Goal: Task Accomplishment & Management: Manage account settings

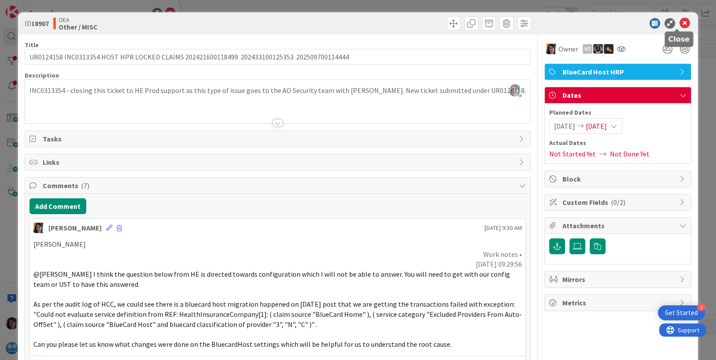
click at [680, 26] on icon at bounding box center [685, 23] width 11 height 11
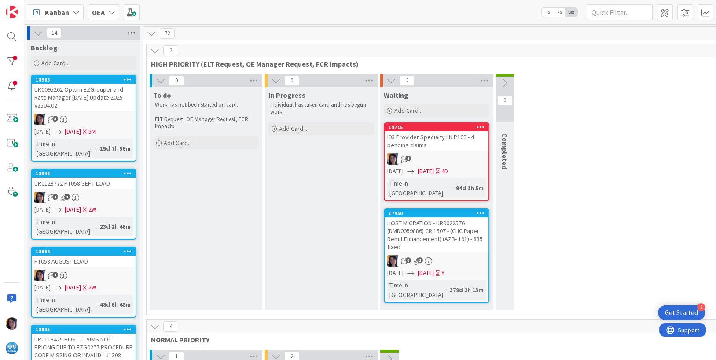
click at [133, 31] on icon at bounding box center [131, 32] width 11 height 13
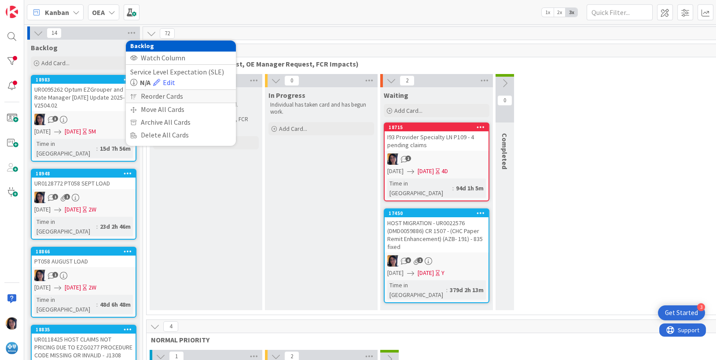
click at [135, 94] on icon at bounding box center [133, 95] width 6 height 5
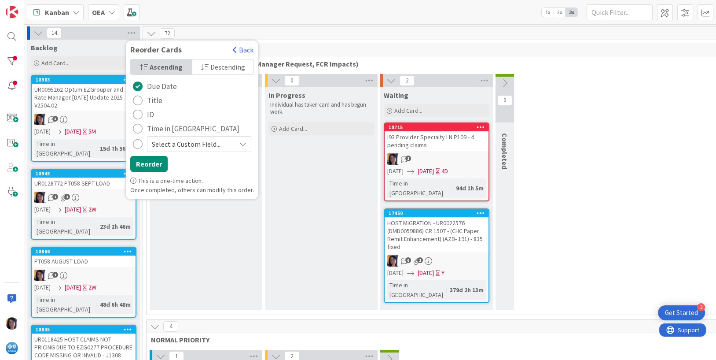
click at [240, 144] on icon "radio" at bounding box center [243, 143] width 7 height 7
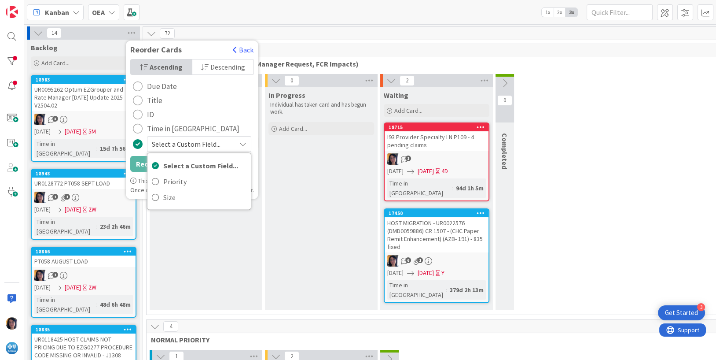
click at [240, 143] on icon "radio" at bounding box center [243, 143] width 7 height 7
click at [138, 84] on div "radio" at bounding box center [138, 86] width 10 height 10
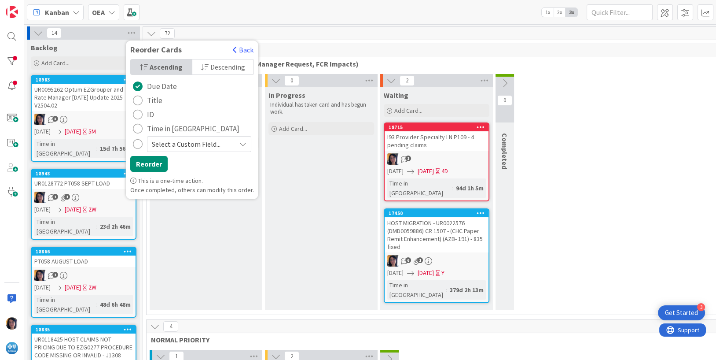
click at [274, 19] on div "Kanban OEA 1x 2x 3x" at bounding box center [370, 12] width 692 height 24
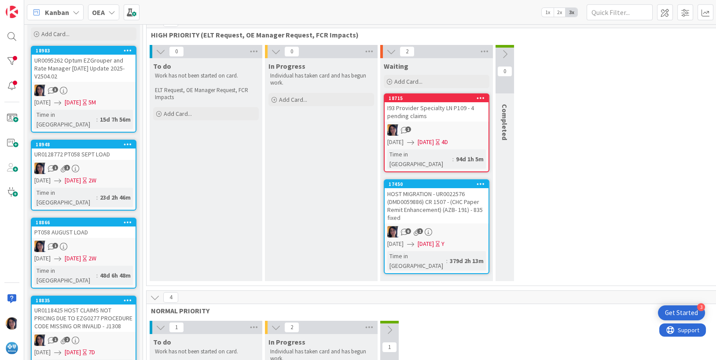
scroll to position [55, 0]
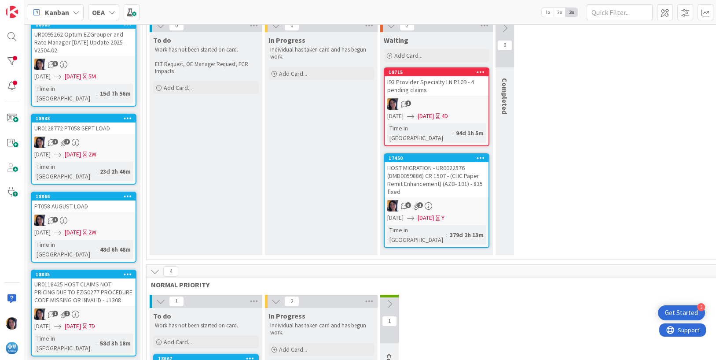
click at [92, 214] on div "1" at bounding box center [84, 219] width 104 height 11
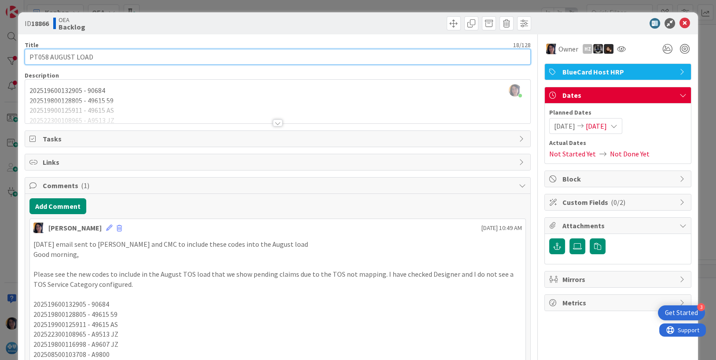
click at [30, 55] on input "PT058 AUGUST LOAD" at bounding box center [278, 57] width 507 height 16
click at [52, 56] on input "UR0121643 PT058 AUGUST LOAD" at bounding box center [278, 57] width 507 height 16
type input "UR0121643 PT058 AUGUST LOAD"
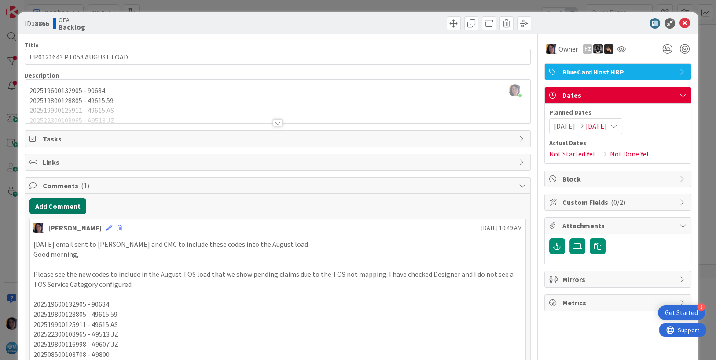
click at [55, 202] on button "Add Comment" at bounding box center [58, 206] width 57 height 16
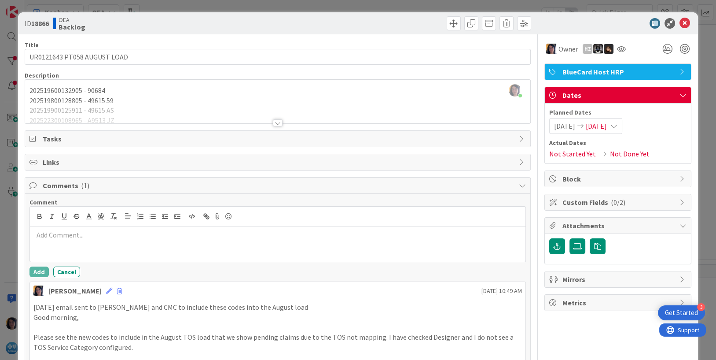
click at [66, 233] on p at bounding box center [277, 235] width 489 height 10
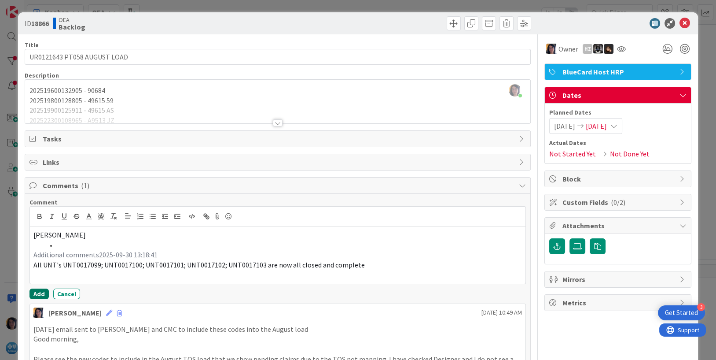
click at [41, 293] on button "Add" at bounding box center [39, 293] width 19 height 11
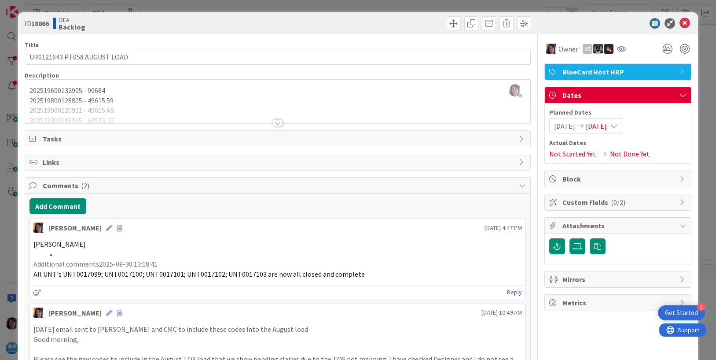
click at [307, 214] on div "Add Comment [PERSON_NAME] [DATE] 4:47 PM [PERSON_NAME] Additional comments2025-…" at bounding box center [278, 356] width 506 height 325
click at [596, 125] on span "[DATE]" at bounding box center [596, 126] width 21 height 11
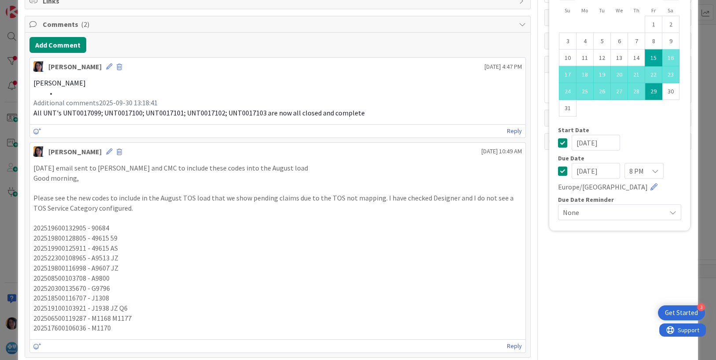
scroll to position [165, 0]
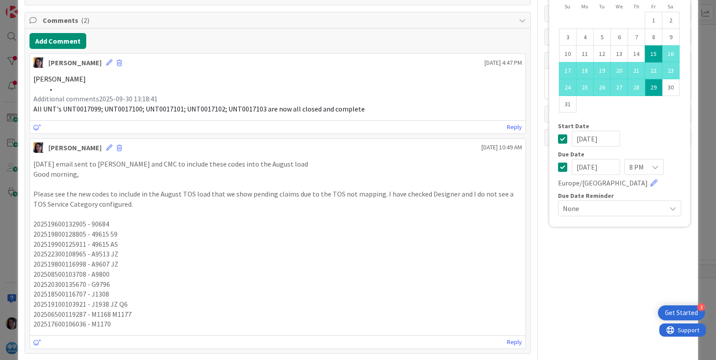
click at [572, 165] on input "[DATE]" at bounding box center [596, 167] width 48 height 16
click at [582, 165] on input "[DATE]" at bounding box center [596, 167] width 48 height 16
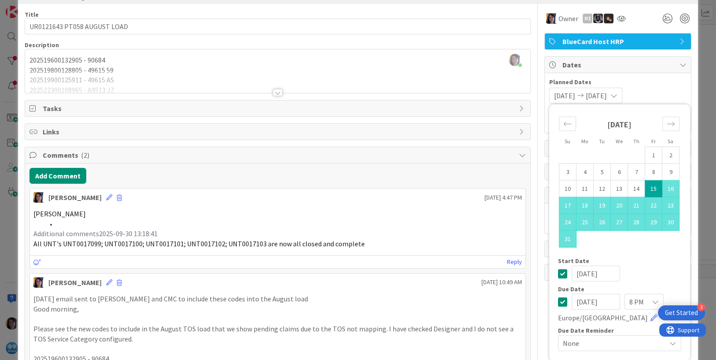
scroll to position [0, 0]
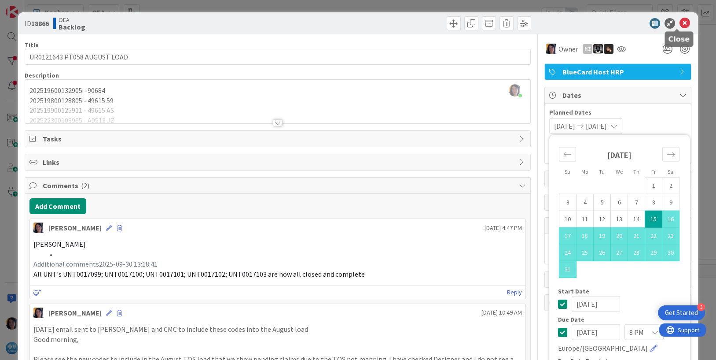
type input "[DATE]"
click at [680, 22] on icon at bounding box center [685, 23] width 11 height 11
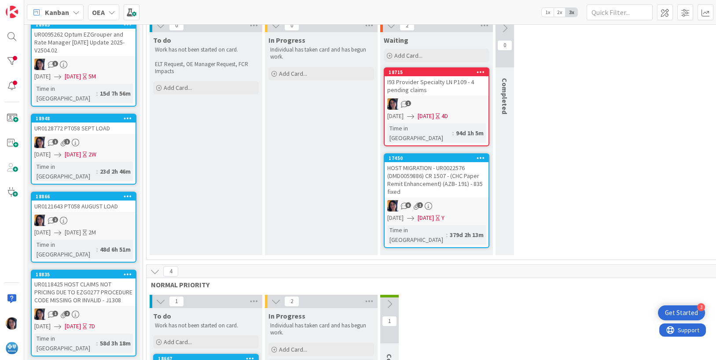
click at [89, 137] on div "1 1" at bounding box center [84, 142] width 104 height 11
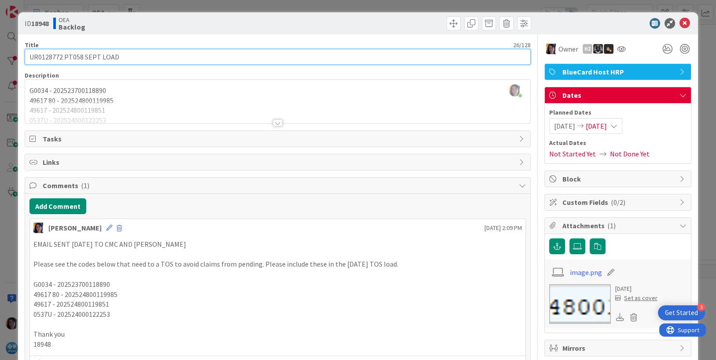
click at [40, 58] on input "UR0128772 PT058 SEPT LOAD" at bounding box center [278, 57] width 507 height 16
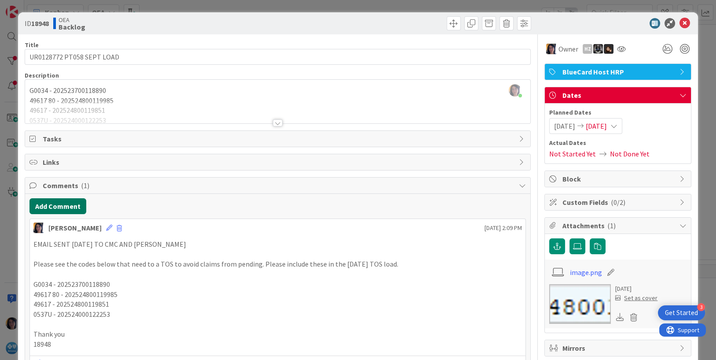
click at [63, 202] on button "Add Comment" at bounding box center [58, 206] width 57 height 16
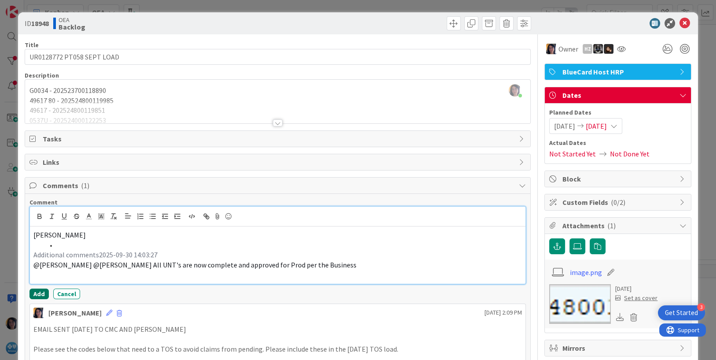
click at [36, 293] on button "Add" at bounding box center [39, 293] width 19 height 11
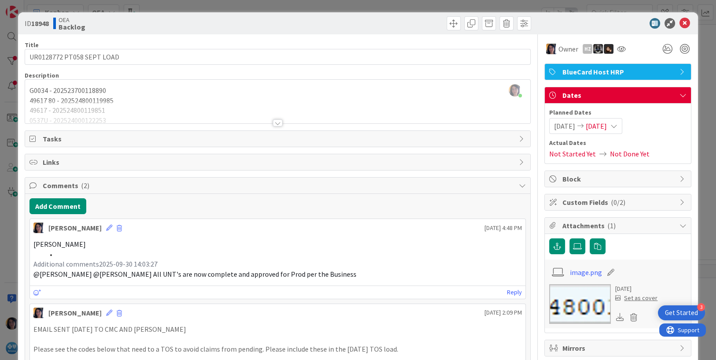
click at [606, 125] on span "[DATE]" at bounding box center [596, 126] width 21 height 11
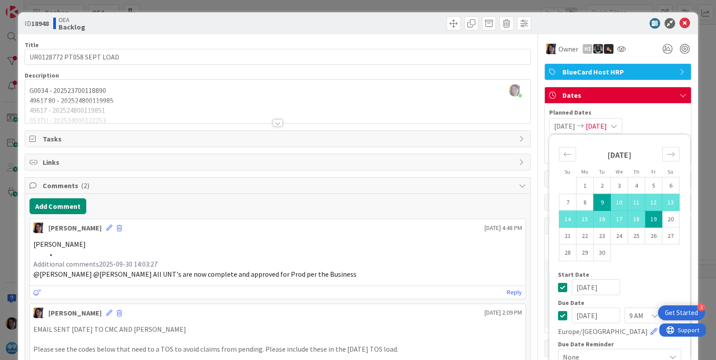
click at [572, 317] on input "[DATE]" at bounding box center [596, 315] width 48 height 16
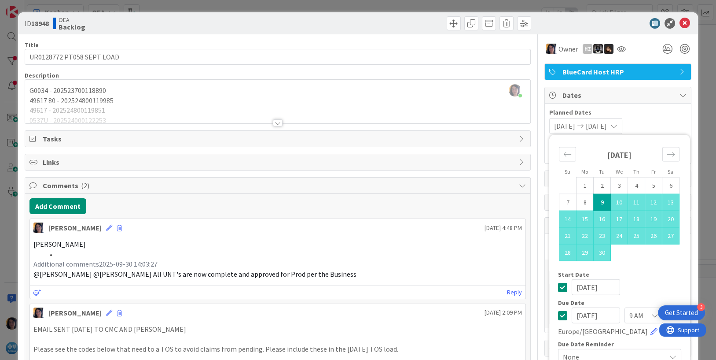
click at [581, 313] on input "[DATE]" at bounding box center [596, 315] width 48 height 16
type input "[DATE]"
click at [680, 24] on icon at bounding box center [685, 23] width 11 height 11
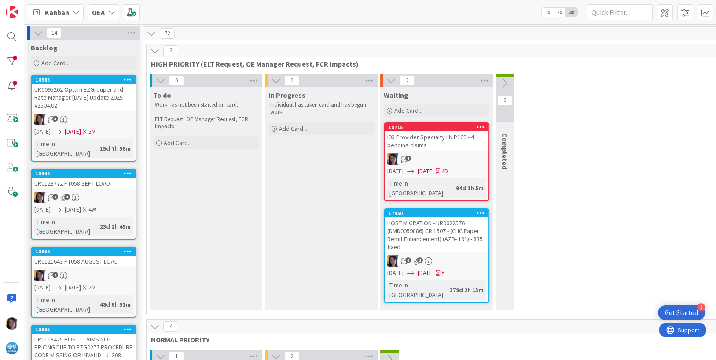
click at [81, 98] on div "UR0095262 Optum EZGrouper and Rate Manager [DATE] Update 2025- V2504.02" at bounding box center [84, 97] width 104 height 27
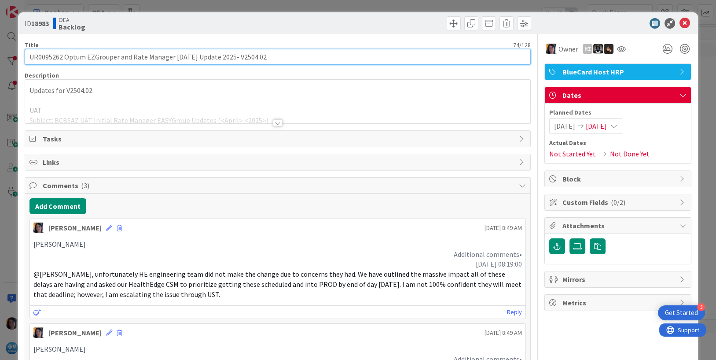
click at [43, 58] on input "UR0095262 Optum EZGrouper and Rate Manager [DATE] Update 2025- V2504.02" at bounding box center [278, 57] width 507 height 16
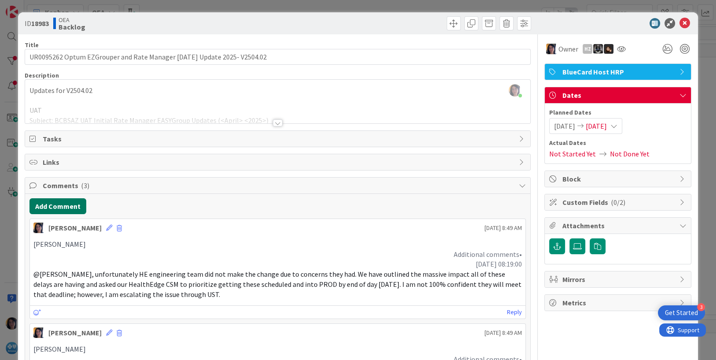
click at [50, 206] on button "Add Comment" at bounding box center [58, 206] width 57 height 16
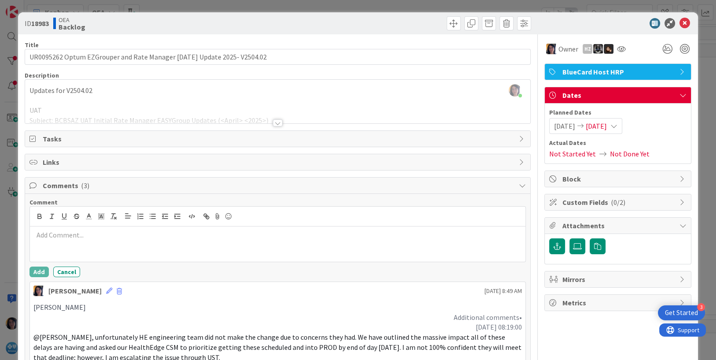
click at [63, 233] on p at bounding box center [277, 235] width 489 height 10
click at [39, 269] on button "Add" at bounding box center [39, 271] width 19 height 11
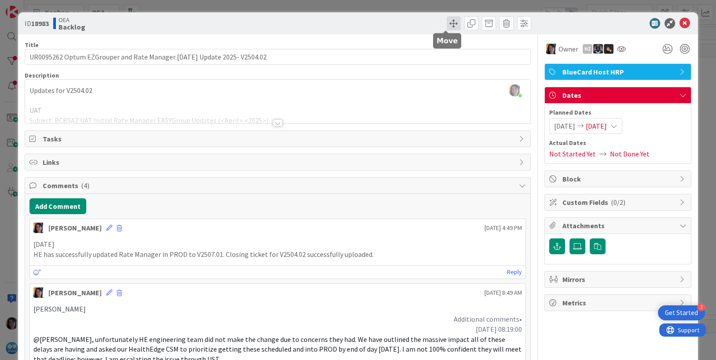
click at [447, 24] on span at bounding box center [454, 23] width 14 height 14
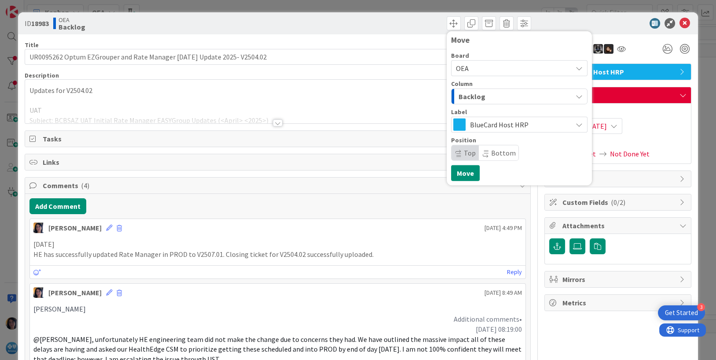
click at [459, 98] on span "Backlog" at bounding box center [472, 96] width 27 height 11
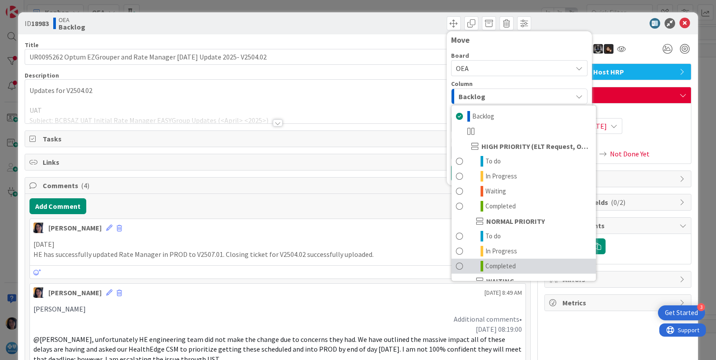
click at [487, 269] on span "Completed" at bounding box center [501, 266] width 30 height 11
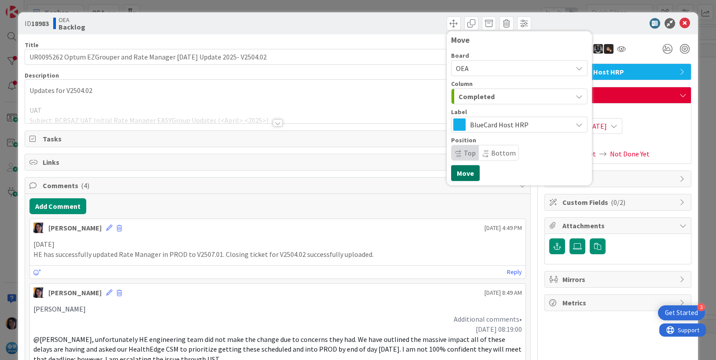
click at [461, 170] on button "Move" at bounding box center [465, 173] width 29 height 16
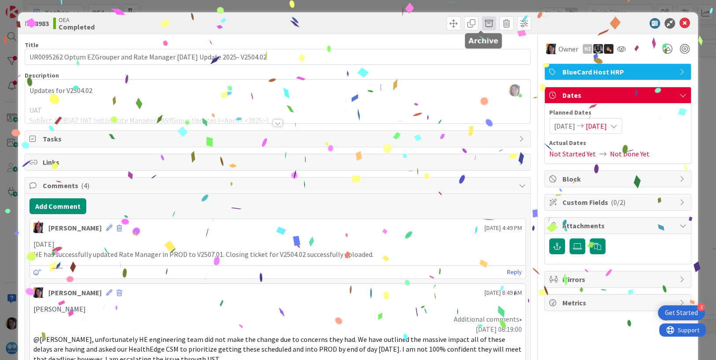
click at [482, 19] on span at bounding box center [489, 23] width 14 height 14
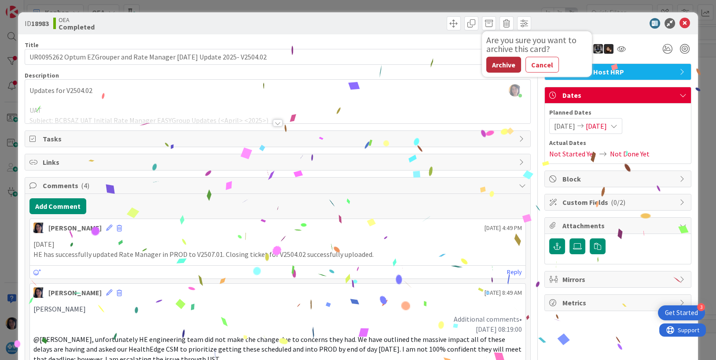
click at [490, 67] on button "Archive" at bounding box center [504, 65] width 35 height 16
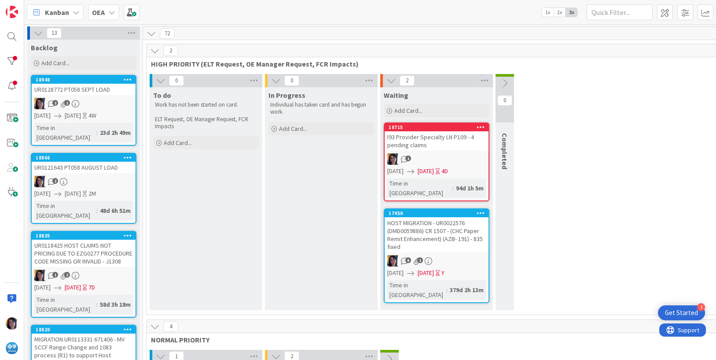
click at [90, 96] on div "18948 UR0128772 PT058 SEPT LOAD 2 1 [DATE] [DATE] 4W Time in [GEOGRAPHIC_DATA] …" at bounding box center [84, 110] width 106 height 71
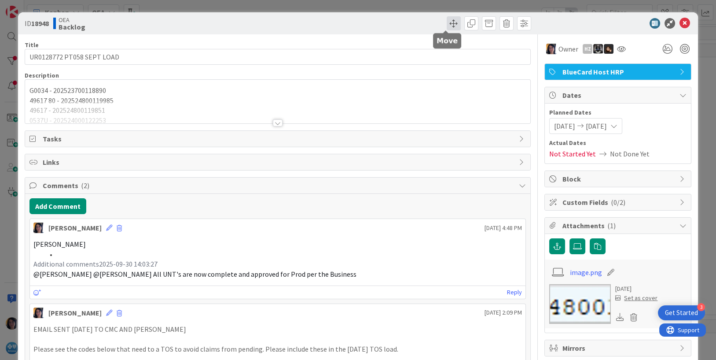
click at [447, 22] on span at bounding box center [454, 23] width 14 height 14
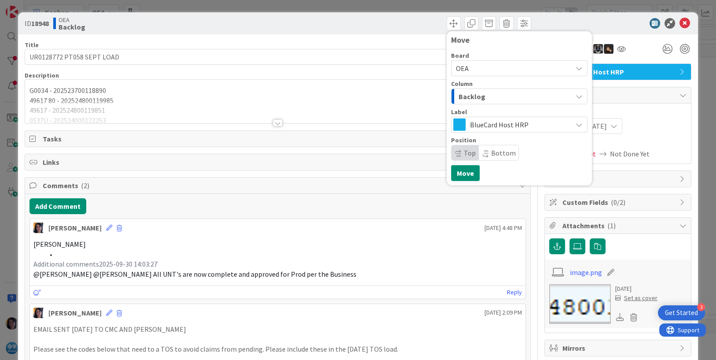
click at [468, 97] on span "Backlog" at bounding box center [472, 96] width 27 height 11
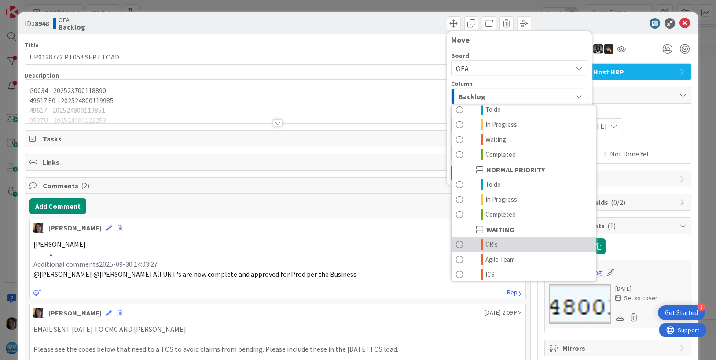
scroll to position [86, 0]
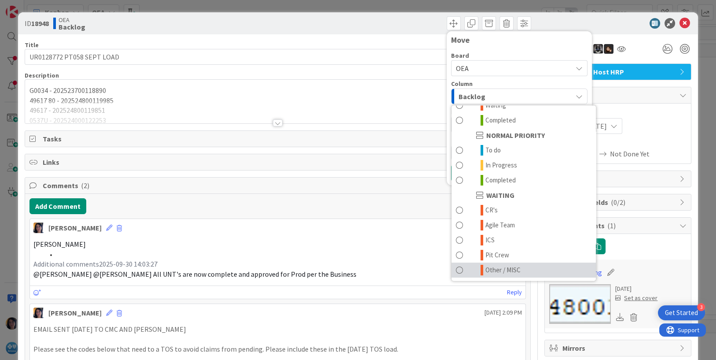
click at [494, 266] on span "Other / MISC" at bounding box center [503, 270] width 35 height 11
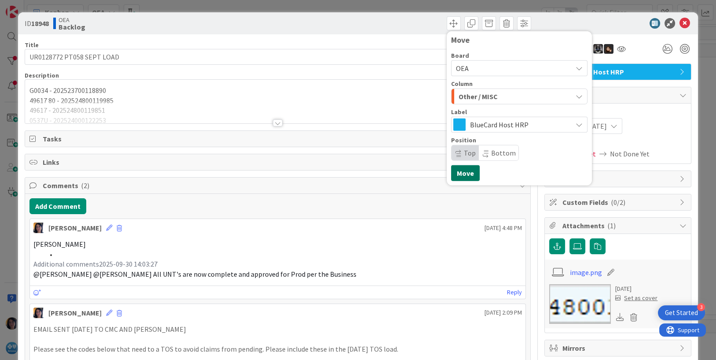
click at [457, 171] on button "Move" at bounding box center [465, 173] width 29 height 16
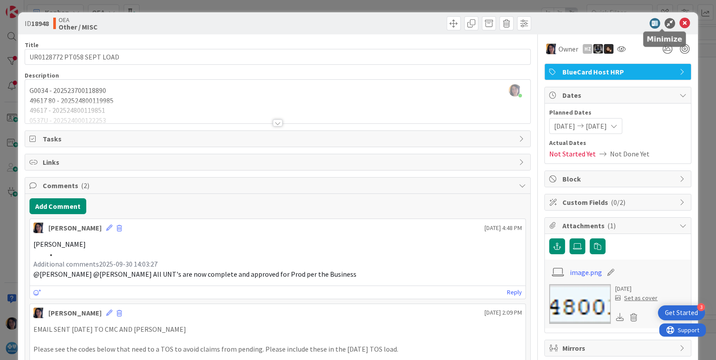
click at [680, 19] on icon at bounding box center [685, 23] width 11 height 11
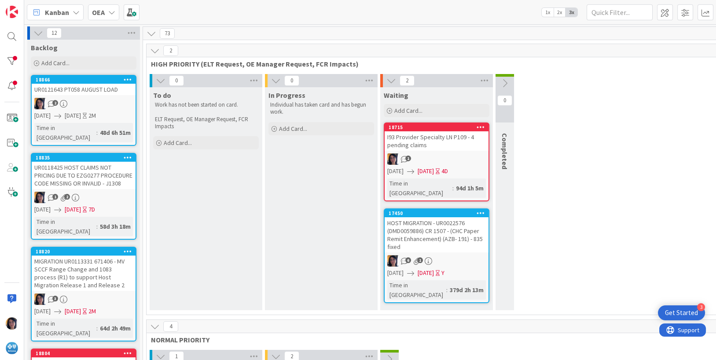
click at [83, 96] on div "18866 UR0121643 PT058 AUGUST LOAD 2 [DATE] [DATE] 2M Time in [GEOGRAPHIC_DATA] …" at bounding box center [84, 110] width 106 height 71
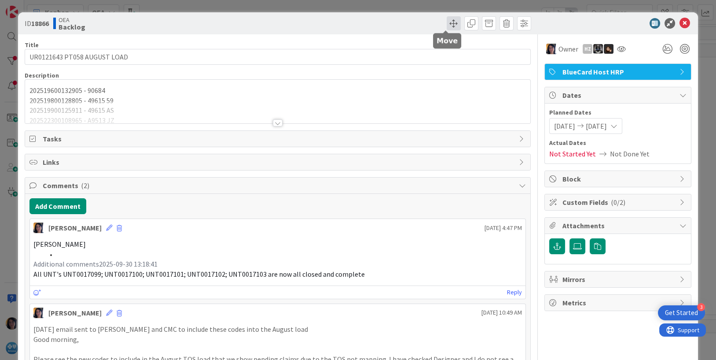
click at [447, 18] on span at bounding box center [454, 23] width 14 height 14
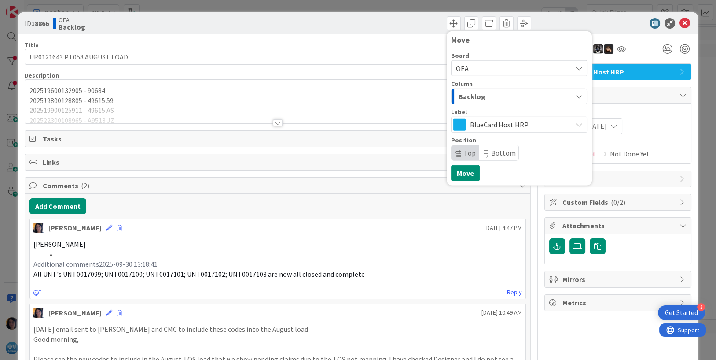
click at [472, 100] on span "Backlog" at bounding box center [472, 96] width 27 height 11
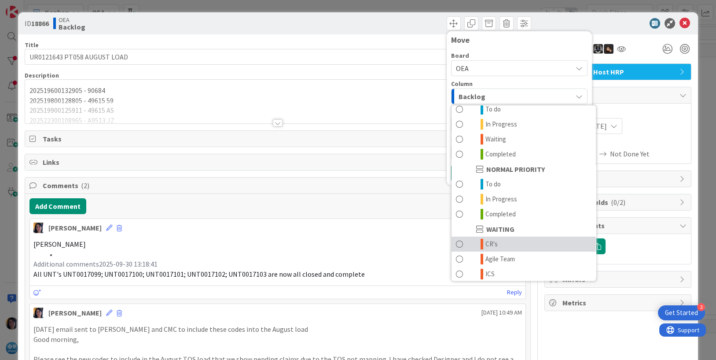
scroll to position [86, 0]
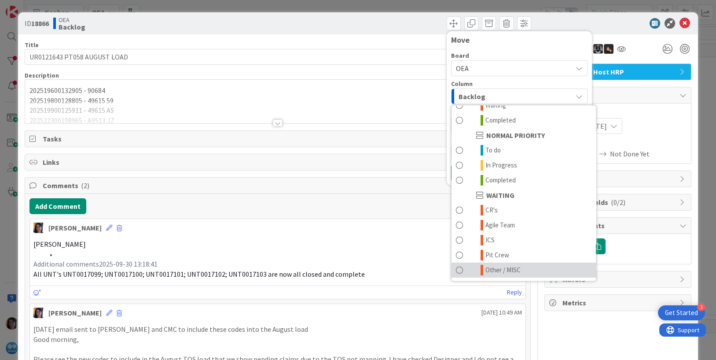
click at [493, 270] on span "Other / MISC" at bounding box center [503, 270] width 35 height 11
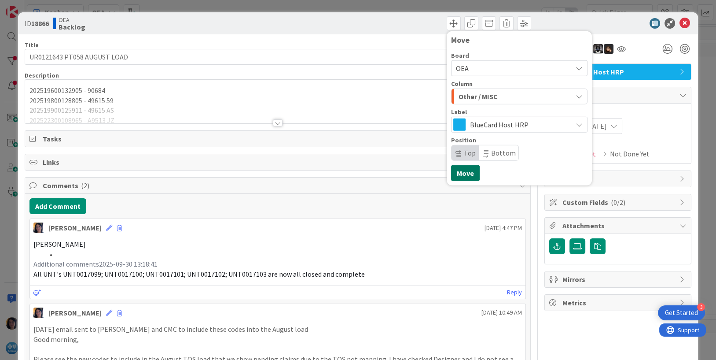
click at [457, 174] on button "Move" at bounding box center [465, 173] width 29 height 16
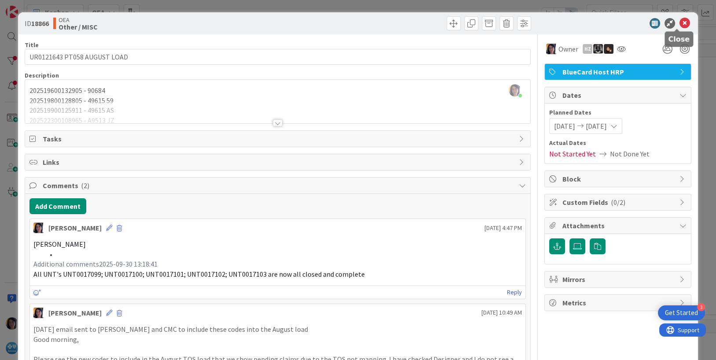
click at [680, 22] on icon at bounding box center [685, 23] width 11 height 11
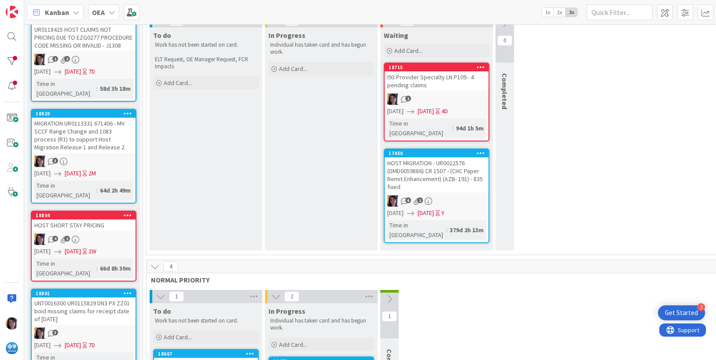
scroll to position [110, 0]
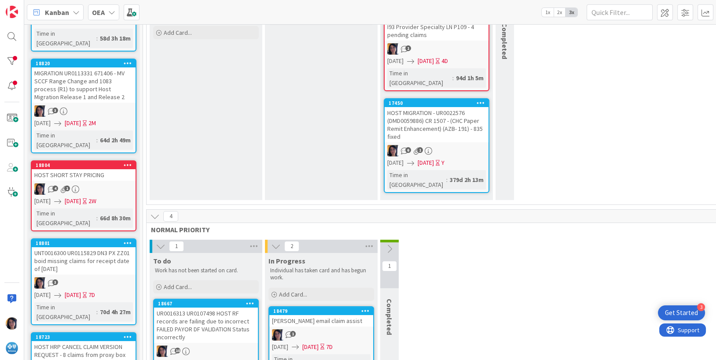
click at [85, 169] on div "HOST SHORT STAY PRICING" at bounding box center [84, 174] width 104 height 11
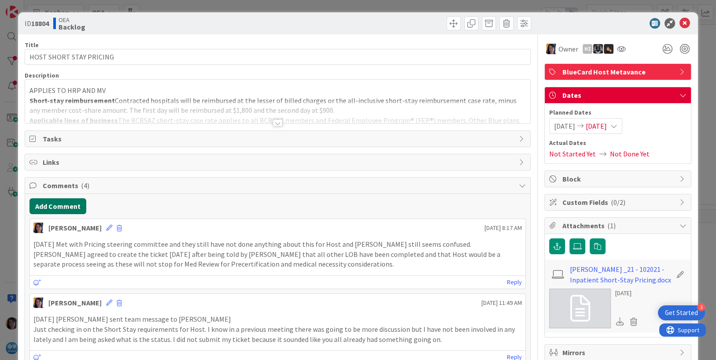
click at [62, 201] on button "Add Comment" at bounding box center [58, 206] width 57 height 16
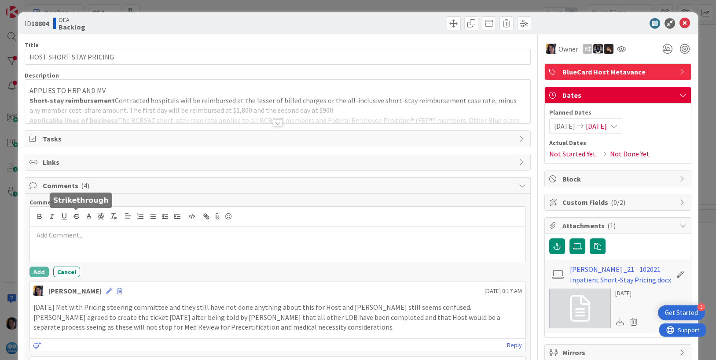
click at [69, 240] on div at bounding box center [278, 243] width 496 height 35
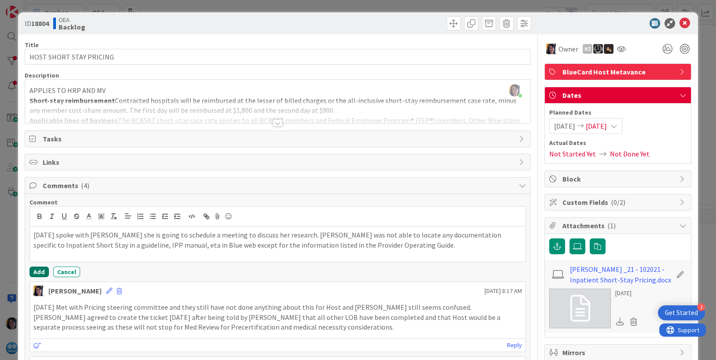
click at [36, 269] on button "Add" at bounding box center [39, 271] width 19 height 11
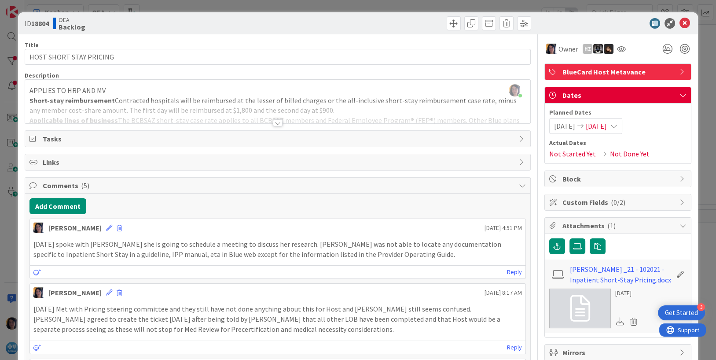
click at [600, 128] on span "[DATE]" at bounding box center [596, 126] width 21 height 11
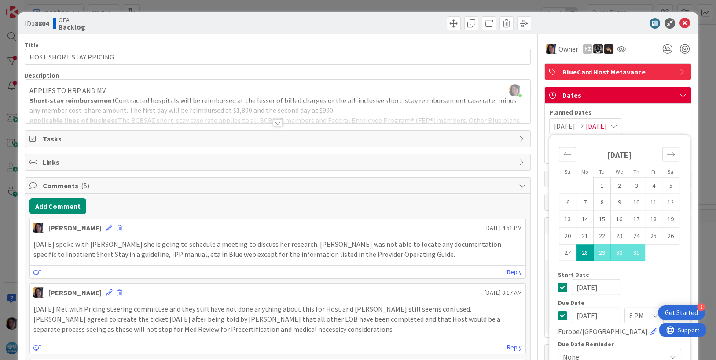
click at [572, 313] on input "[DATE]" at bounding box center [596, 315] width 48 height 16
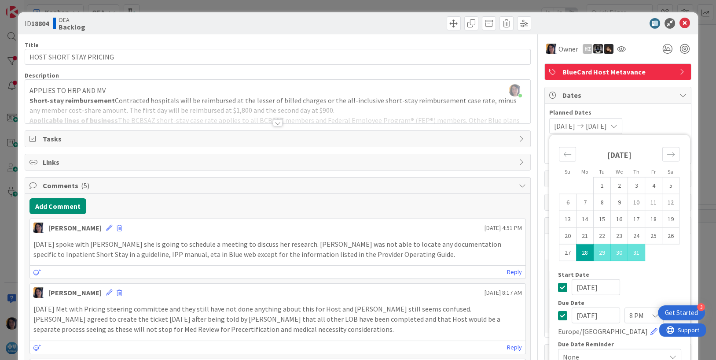
click at [581, 313] on input "[DATE]" at bounding box center [596, 315] width 48 height 16
type input "[DATE]"
click at [680, 21] on icon at bounding box center [685, 23] width 11 height 11
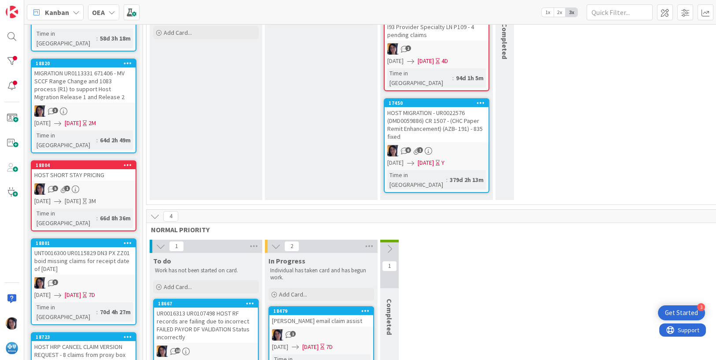
drag, startPoint x: 460, startPoint y: 258, endPoint x: 639, endPoint y: 241, distance: 179.6
click at [461, 258] on div "1 To do Work has not been started on card. Add Card... 18667 UR0016313 UR010749…" at bounding box center [436, 365] width 577 height 251
click at [78, 169] on div "HOST SHORT STAY PRICING" at bounding box center [84, 174] width 104 height 11
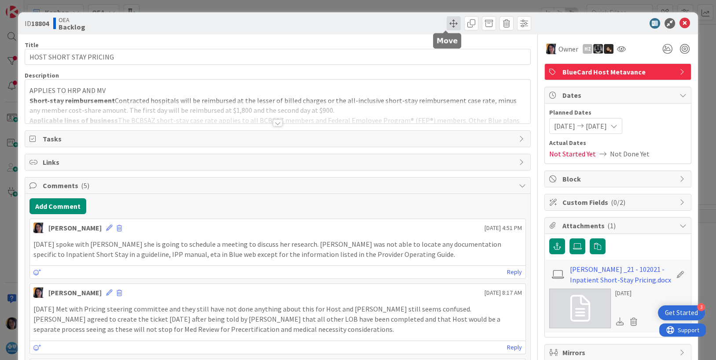
click at [447, 22] on span at bounding box center [454, 23] width 14 height 14
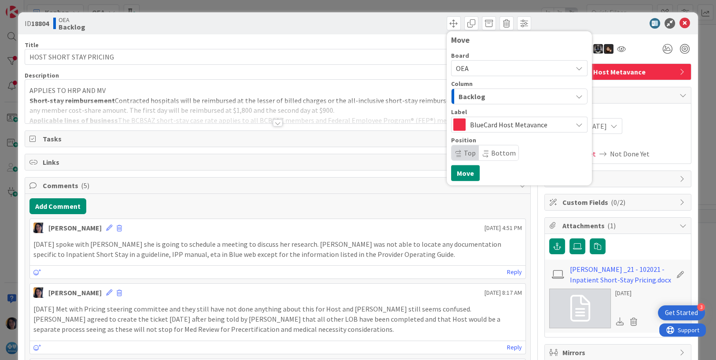
click at [463, 98] on span "Backlog" at bounding box center [472, 96] width 27 height 11
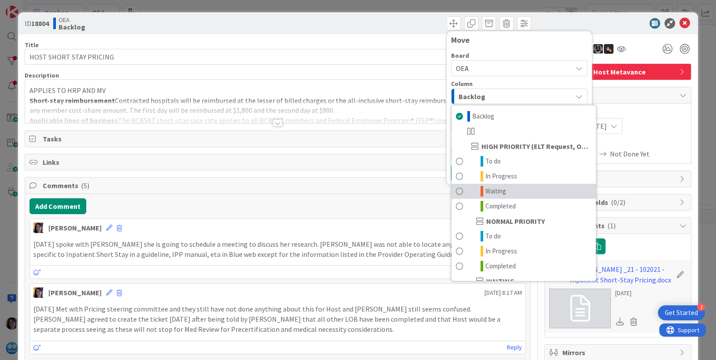
click at [487, 188] on span "Waiting" at bounding box center [496, 191] width 21 height 11
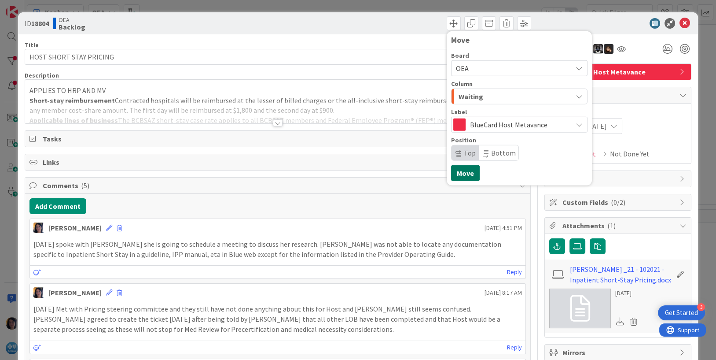
click at [452, 176] on button "Move" at bounding box center [465, 173] width 29 height 16
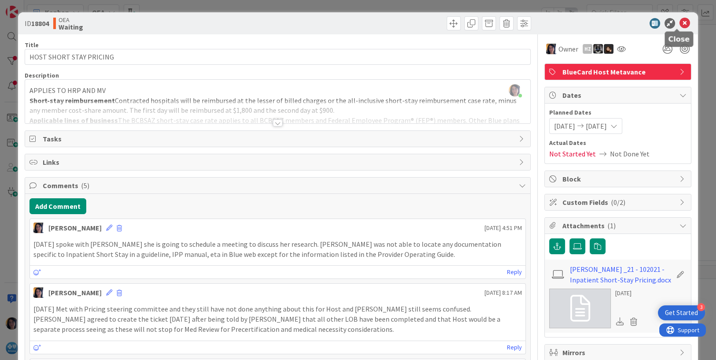
click at [680, 21] on icon at bounding box center [685, 23] width 11 height 11
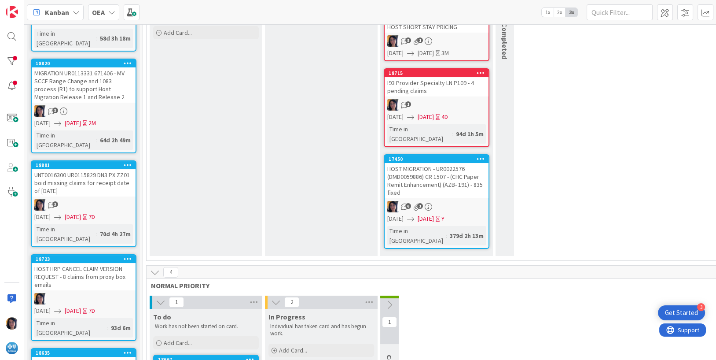
click at [98, 169] on div "UNT0016300 UR0115829 DN3 PX ZZ01 boid missing claims for receipt date of [DATE]" at bounding box center [84, 182] width 104 height 27
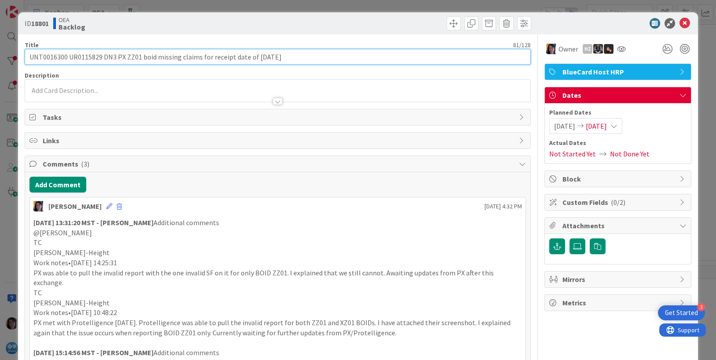
click at [85, 57] on input "UNT0016300 UR0115829 DN3 PX ZZ01 boid missing claims for receipt date of [DATE]" at bounding box center [278, 57] width 507 height 16
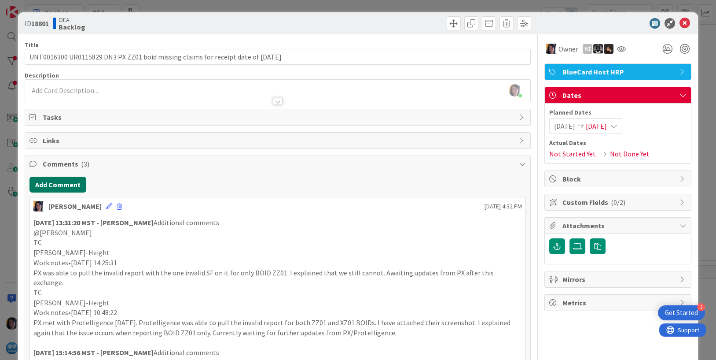
click at [55, 180] on button "Add Comment" at bounding box center [58, 185] width 57 height 16
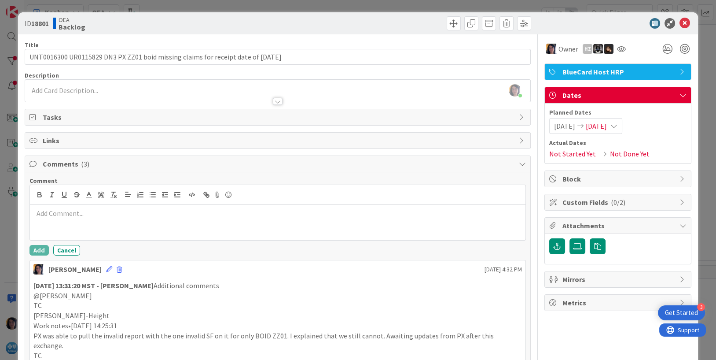
click at [59, 214] on p at bounding box center [277, 213] width 489 height 10
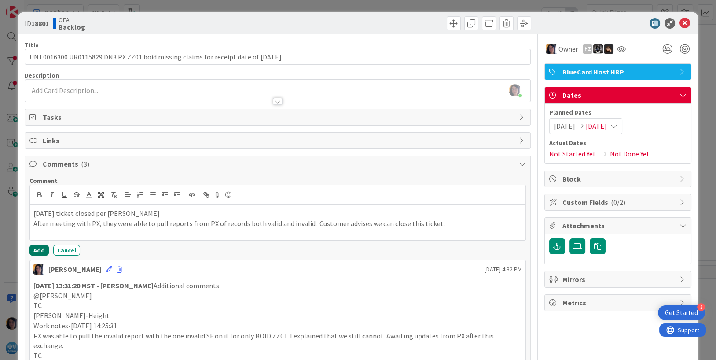
click at [36, 251] on button "Add" at bounding box center [39, 250] width 19 height 11
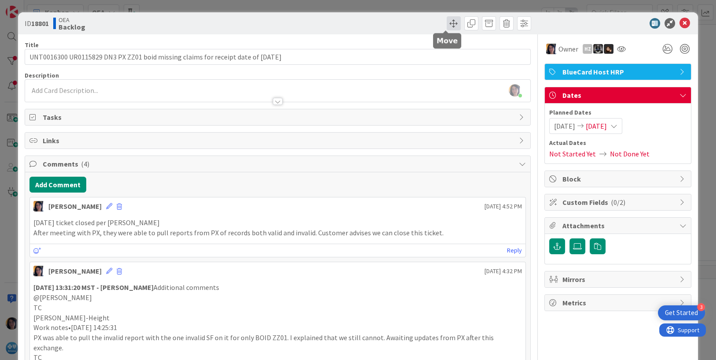
click at [447, 20] on span at bounding box center [454, 23] width 14 height 14
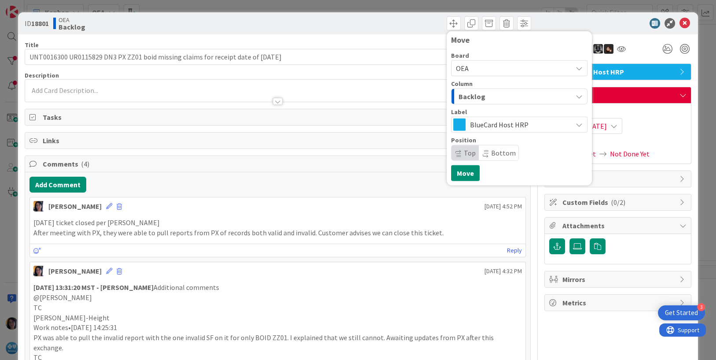
click at [459, 98] on span "Backlog" at bounding box center [472, 96] width 27 height 11
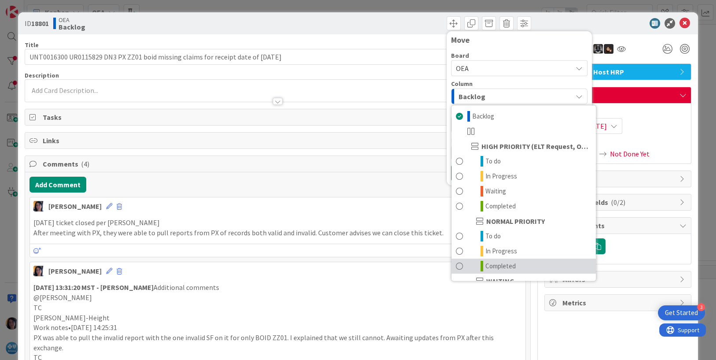
click at [486, 266] on span "Completed" at bounding box center [501, 266] width 30 height 11
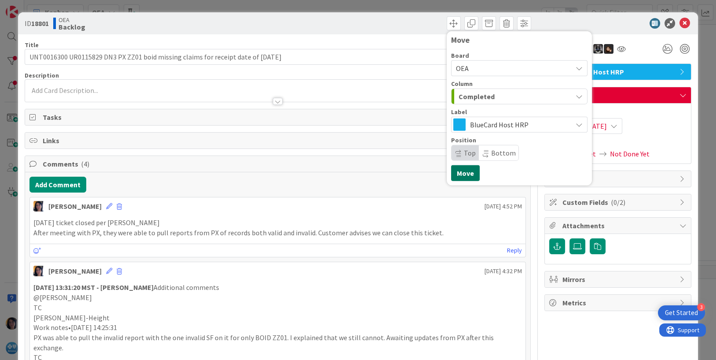
click at [454, 172] on button "Move" at bounding box center [465, 173] width 29 height 16
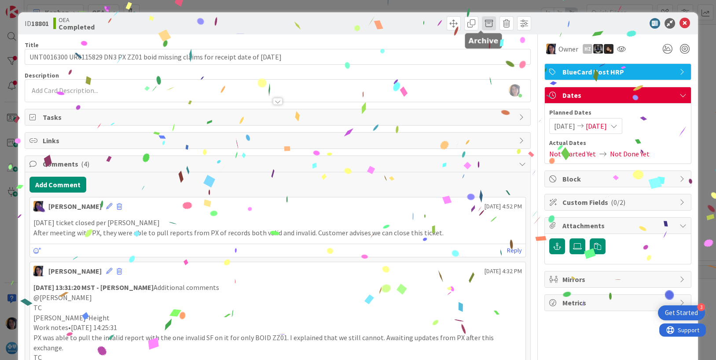
click at [485, 21] on span at bounding box center [489, 23] width 14 height 14
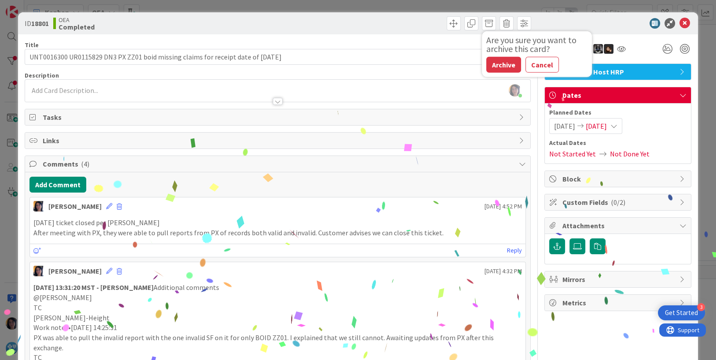
click at [492, 56] on div "Are you sure you want to archive this card? Archive Cancel" at bounding box center [537, 54] width 110 height 37
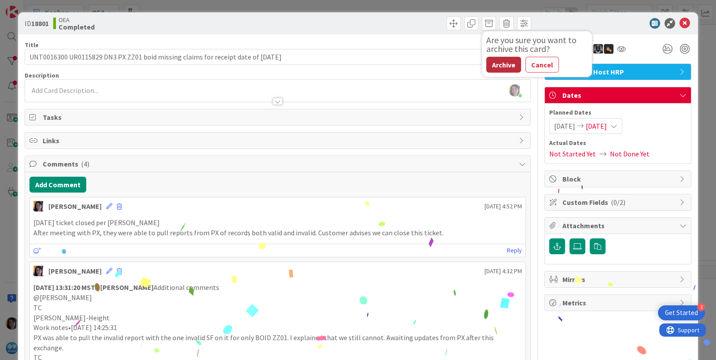
click at [492, 63] on button "Archive" at bounding box center [504, 65] width 35 height 16
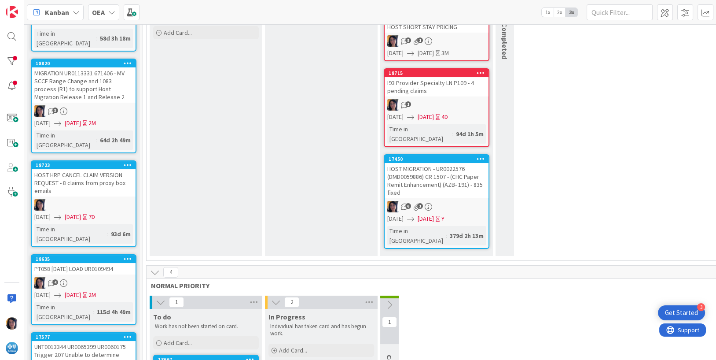
click at [77, 171] on div "HOST HRP CANCEL CLAIM VERSION REQUEST - 8 claims from proxy box emails" at bounding box center [84, 182] width 104 height 27
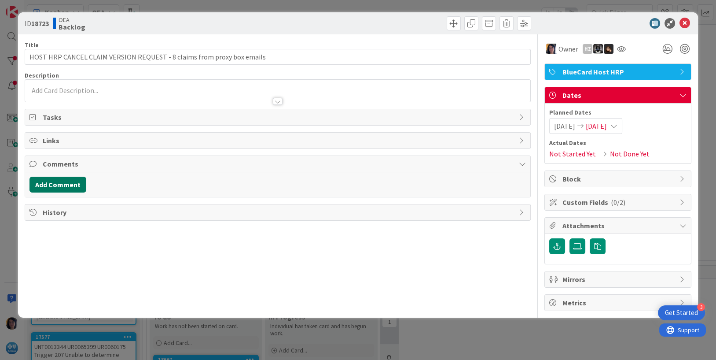
click at [59, 184] on button "Add Comment" at bounding box center [58, 185] width 57 height 16
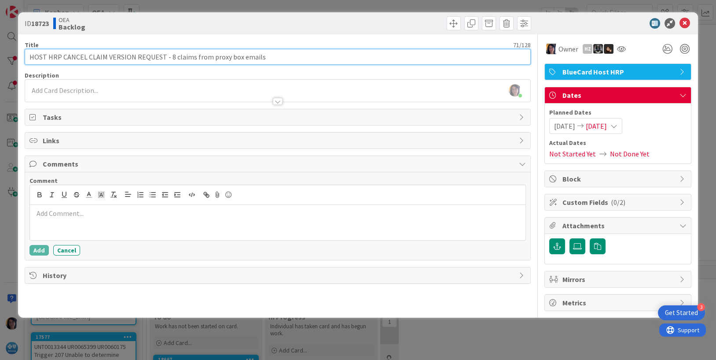
click at [267, 52] on input "HOST HRP CANCEL CLAIM VERSION REQUEST - 8 claims from proxy box emails" at bounding box center [278, 57] width 507 height 16
click at [127, 57] on input "HOST HRP CANCEL CLAIM VERSION REQUEST - 8 claims from proxy box emails" at bounding box center [278, 57] width 507 height 16
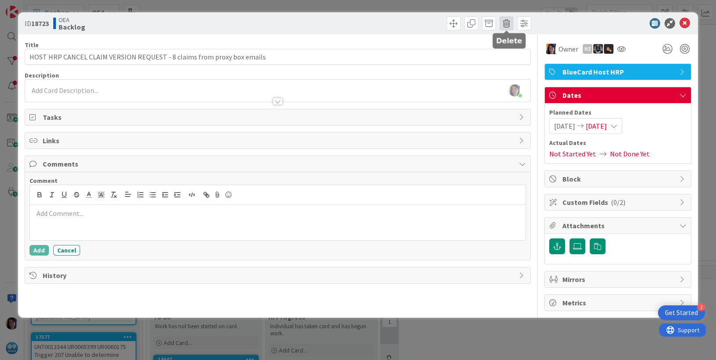
click at [505, 24] on span at bounding box center [507, 23] width 14 height 14
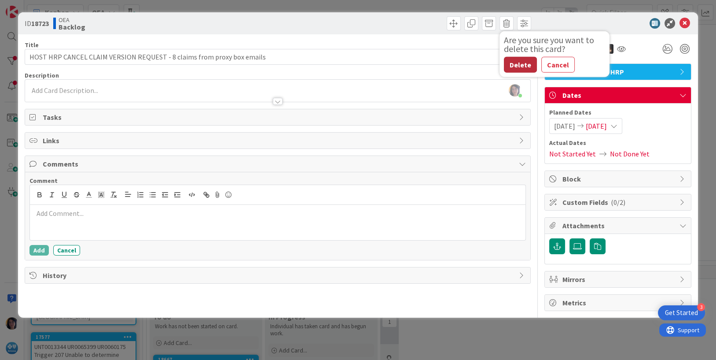
click at [515, 65] on button "Delete" at bounding box center [520, 65] width 33 height 16
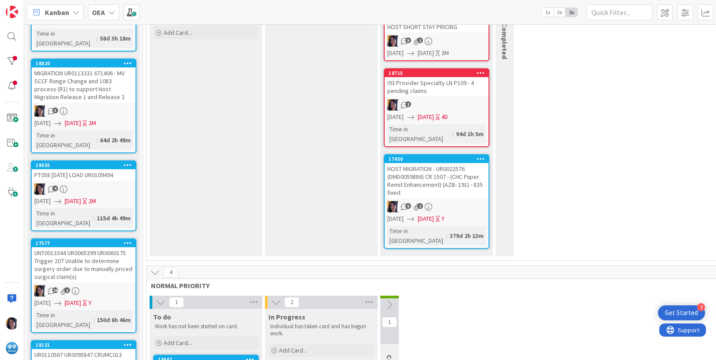
click at [103, 183] on div "4" at bounding box center [84, 188] width 104 height 11
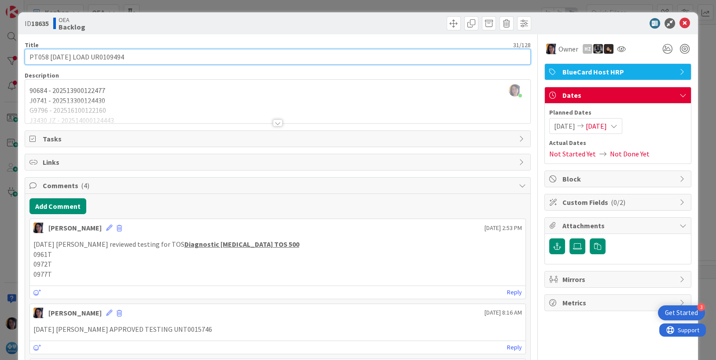
click at [28, 54] on input "PT058 [DATE] LOAD UR0109494" at bounding box center [278, 57] width 507 height 16
click at [39, 56] on input "UR0109494 PT058 [DATE] LOAD UR0109494" at bounding box center [278, 57] width 507 height 16
type input "UR0109494 PT058 [DATE] LOAD UR0109494"
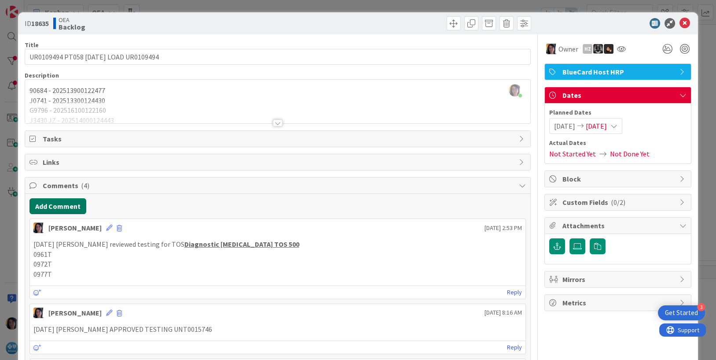
click at [54, 208] on button "Add Comment" at bounding box center [58, 206] width 57 height 16
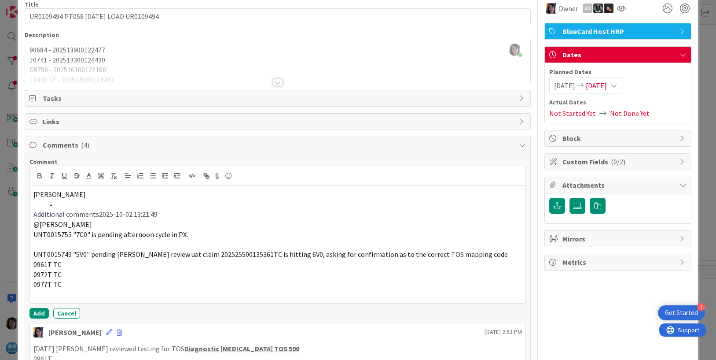
scroll to position [110, 0]
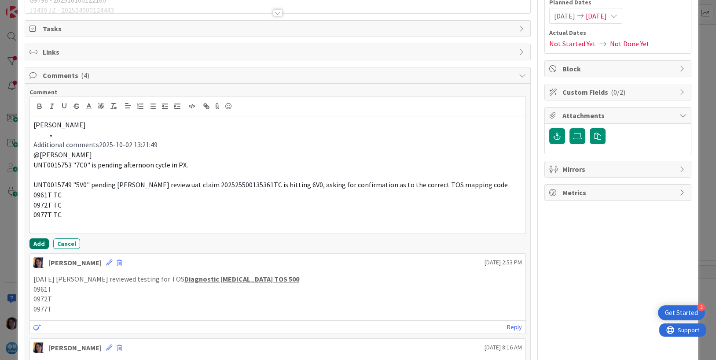
click at [41, 241] on button "Add" at bounding box center [39, 243] width 19 height 11
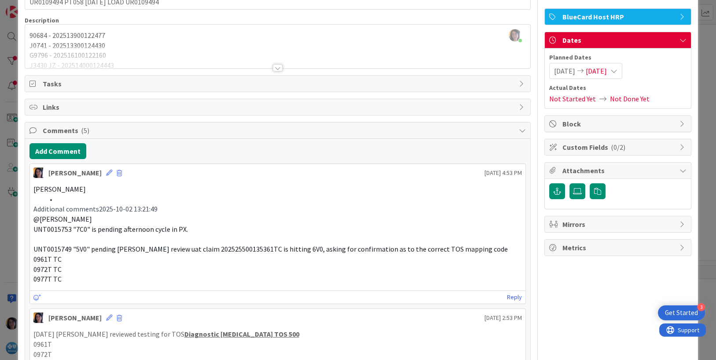
scroll to position [0, 0]
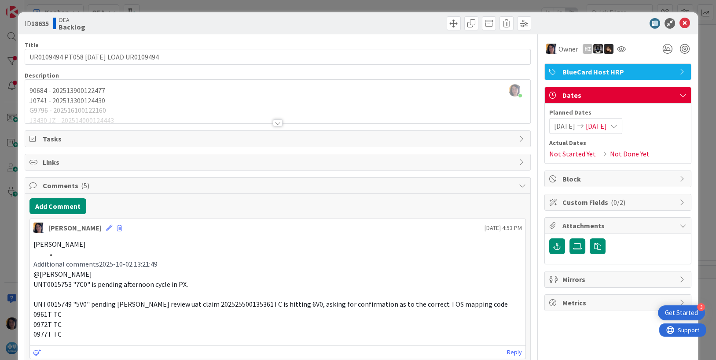
click at [601, 127] on span "[DATE]" at bounding box center [596, 126] width 21 height 11
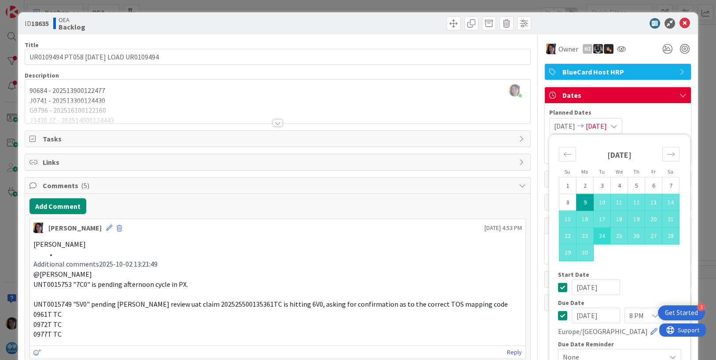
scroll to position [55, 0]
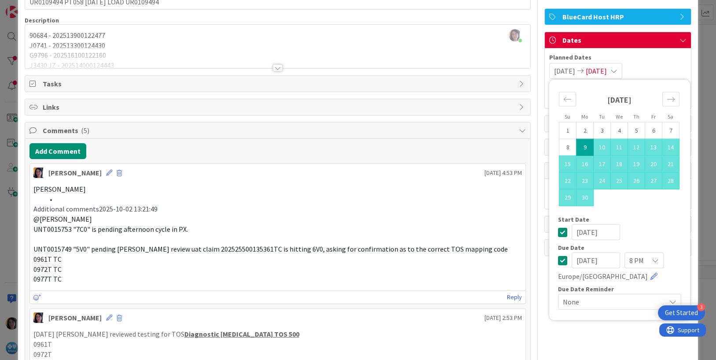
click at [573, 259] on input "[DATE]" at bounding box center [596, 260] width 48 height 16
click at [581, 260] on input "[DATE]" at bounding box center [596, 260] width 48 height 16
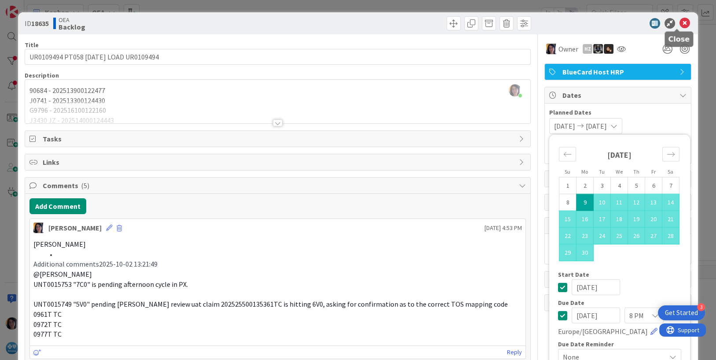
type input "[DATE]"
click at [680, 25] on icon at bounding box center [685, 23] width 11 height 11
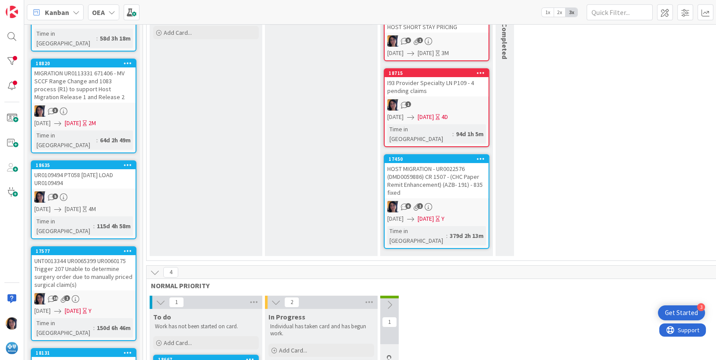
click at [68, 169] on div "UR0109494 PT058 [DATE] LOAD UR0109494" at bounding box center [84, 178] width 104 height 19
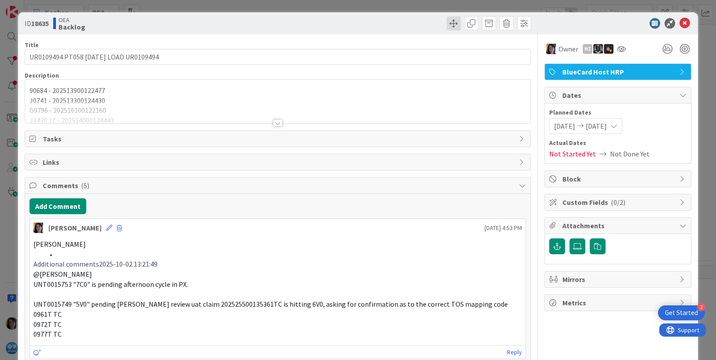
click at [447, 28] on span at bounding box center [454, 23] width 14 height 14
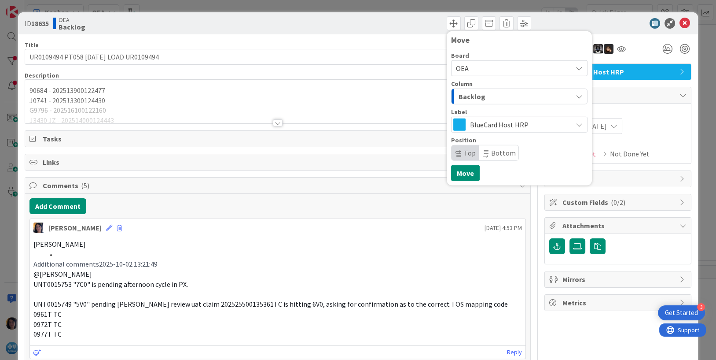
click at [465, 101] on span "Backlog" at bounding box center [472, 96] width 27 height 11
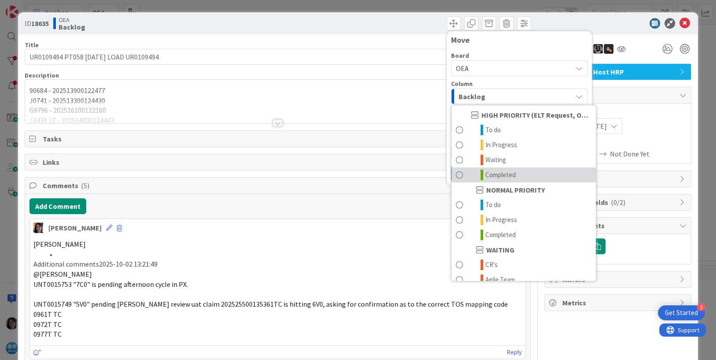
scroll to position [86, 0]
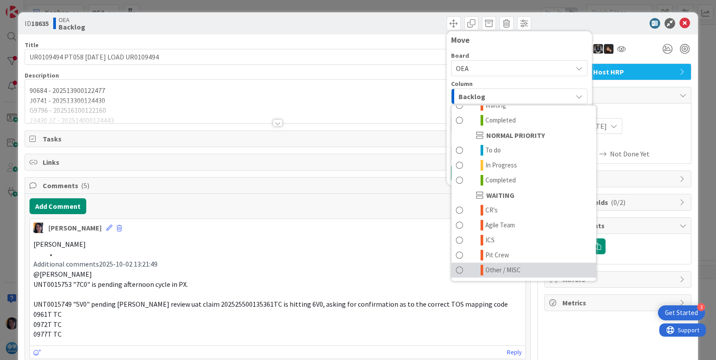
drag, startPoint x: 489, startPoint y: 268, endPoint x: 493, endPoint y: 266, distance: 4.5
click at [489, 268] on span "Other / MISC" at bounding box center [503, 270] width 35 height 11
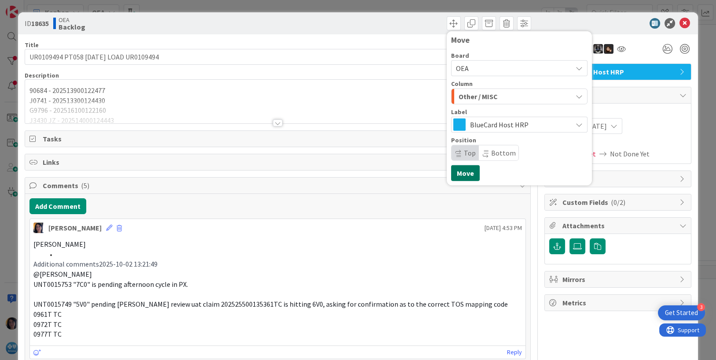
click at [461, 169] on button "Move" at bounding box center [465, 173] width 29 height 16
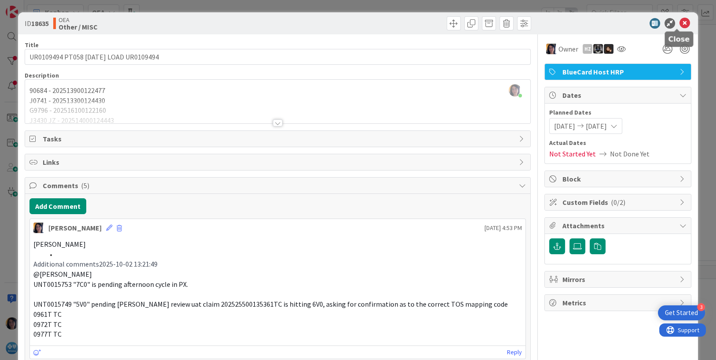
click at [680, 23] on icon at bounding box center [685, 23] width 11 height 11
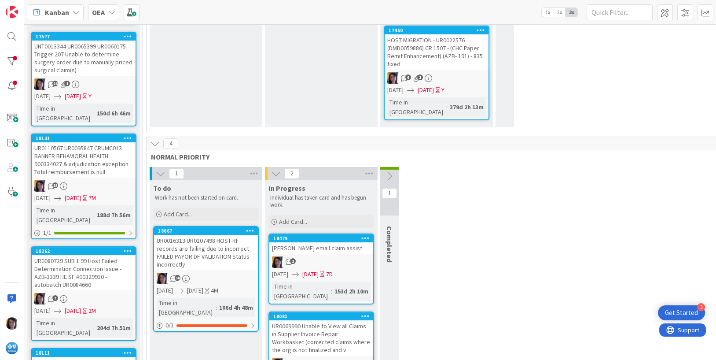
scroll to position [275, 0]
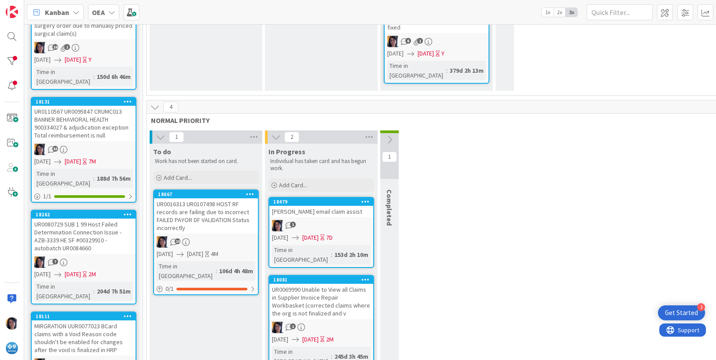
click at [88, 106] on div "UR0110567 UR0095847 CRUMC013 BANNER BEHAVIORAL HEALTH 900334027 & adjudication …" at bounding box center [84, 123] width 104 height 35
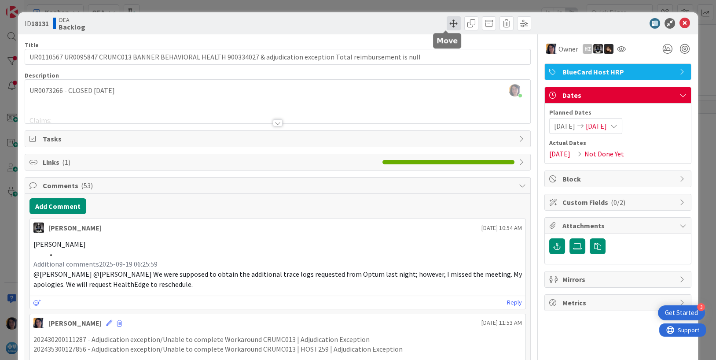
click at [447, 22] on span at bounding box center [454, 23] width 14 height 14
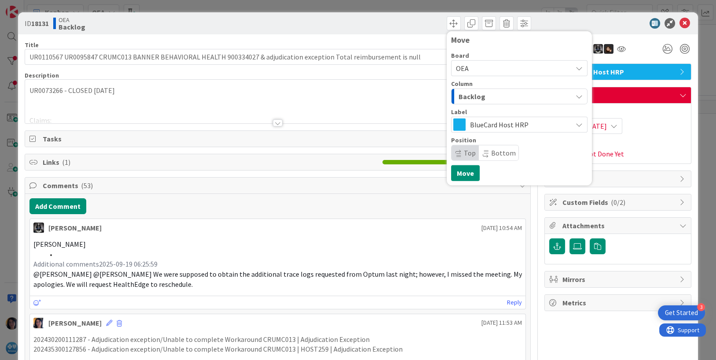
click at [465, 96] on span "Backlog" at bounding box center [472, 96] width 27 height 11
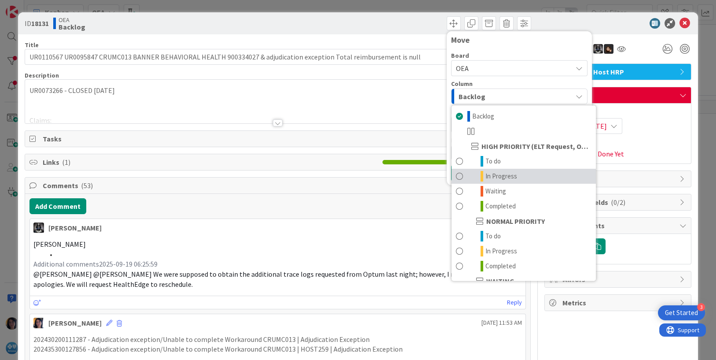
click at [487, 175] on span "In Progress" at bounding box center [502, 176] width 32 height 11
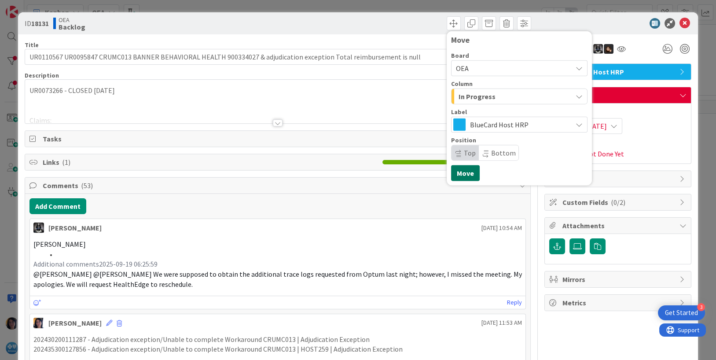
click at [462, 175] on button "Move" at bounding box center [465, 173] width 29 height 16
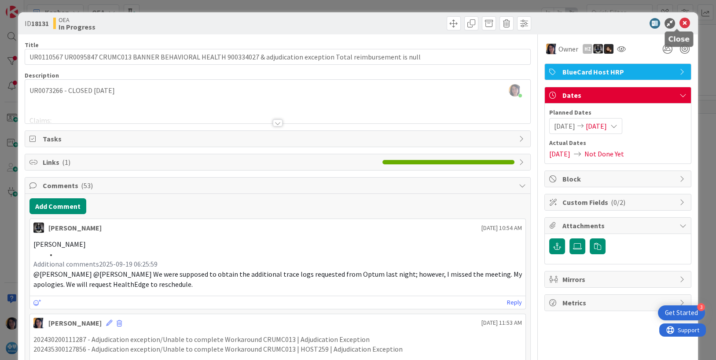
click at [680, 22] on icon at bounding box center [685, 23] width 11 height 11
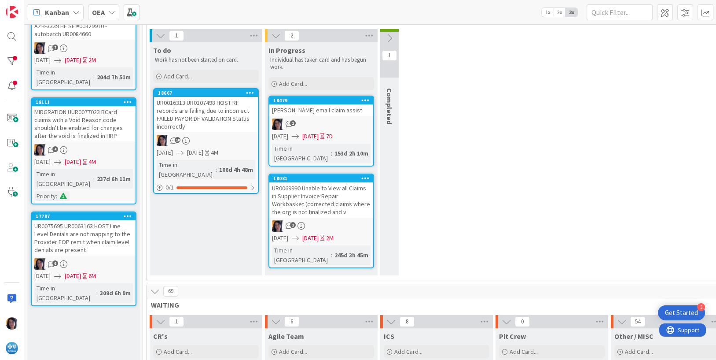
scroll to position [385, 0]
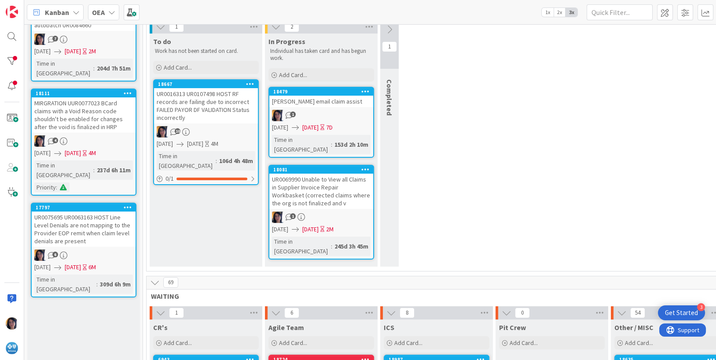
click at [56, 211] on div "UR0075695 UR0063163 HOST Line Level Denials are not mapping to the Provider EOP…" at bounding box center [84, 228] width 104 height 35
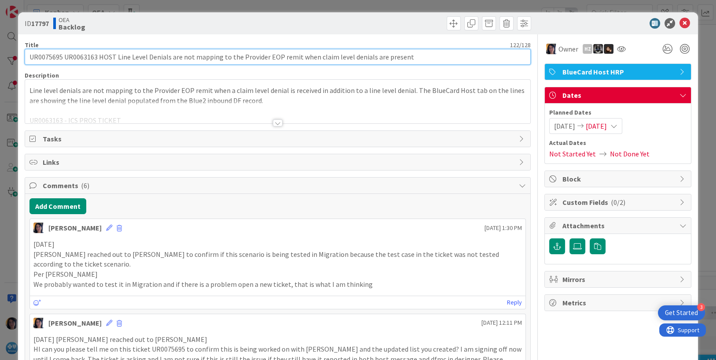
click at [44, 57] on input "UR0075695 UR0063163 HOST Line Level Denials are not mapping to the Provider EOP…" at bounding box center [278, 57] width 507 height 16
drag, startPoint x: 44, startPoint y: 57, endPoint x: 63, endPoint y: 47, distance: 21.5
click at [44, 57] on input "UR0075695 UR0063163 HOST Line Level Denials are not mapping to the Provider EOP…" at bounding box center [278, 57] width 507 height 16
click at [83, 55] on input "UR0075695 UR0063163 HOST Line Level Denials are not mapping to the Provider EOP…" at bounding box center [278, 57] width 507 height 16
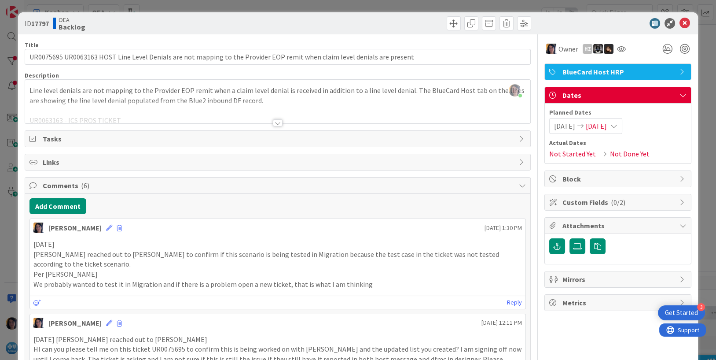
click at [176, 278] on p "Per [PERSON_NAME]" at bounding box center [277, 274] width 489 height 10
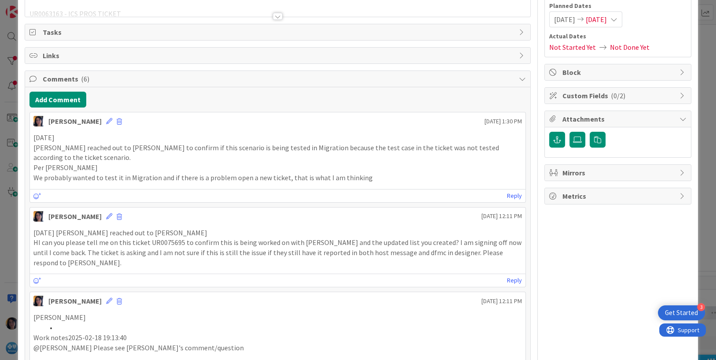
scroll to position [110, 0]
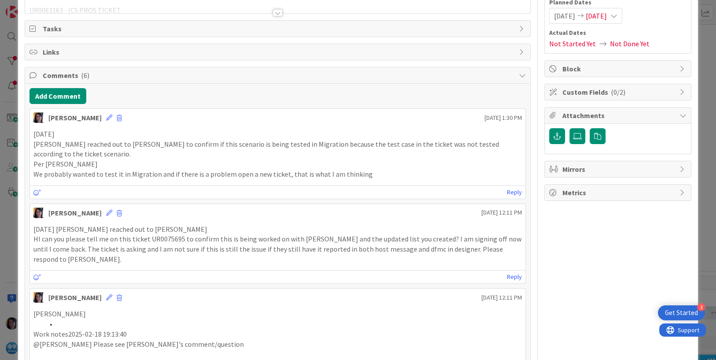
click at [153, 159] on p "Per [PERSON_NAME]" at bounding box center [277, 164] width 489 height 10
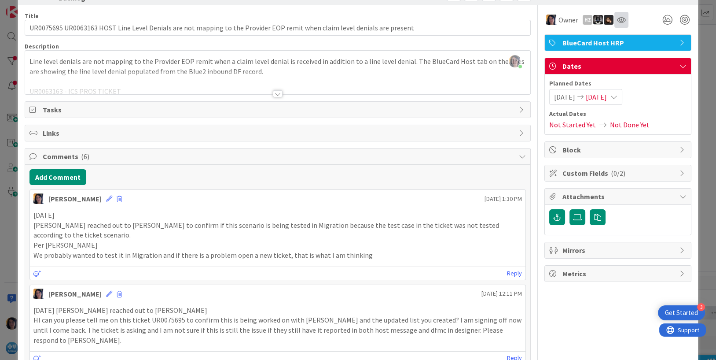
scroll to position [0, 0]
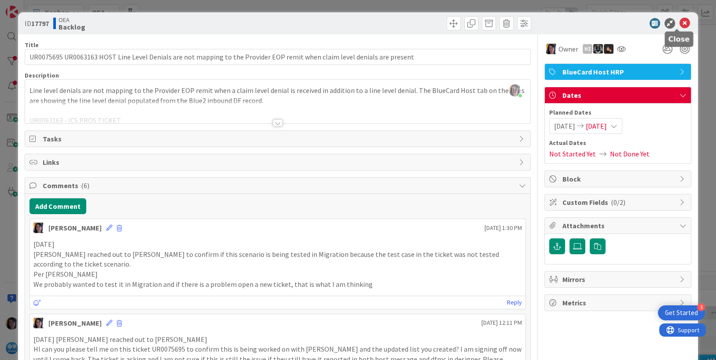
click at [680, 23] on icon at bounding box center [685, 23] width 11 height 11
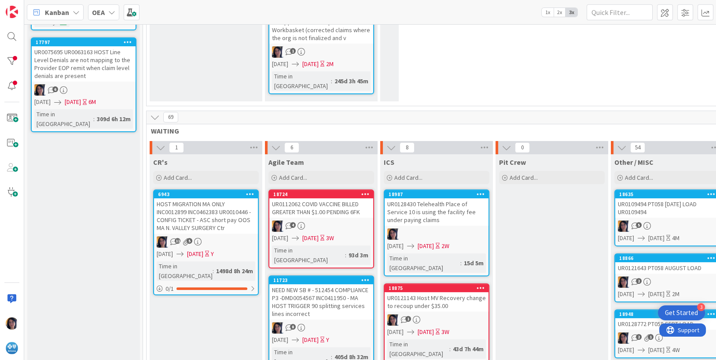
click at [312, 198] on div "UR0112062 COVID VACCINE BILLED GREATER THAN $1.00 PENDING 6FK" at bounding box center [321, 207] width 104 height 19
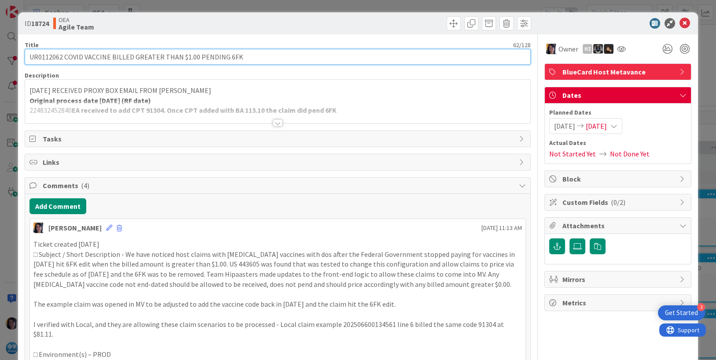
click at [43, 56] on input "UR0112062 COVID VACCINE BILLED GREATER THAN $1.00 PENDING 6FK" at bounding box center [278, 57] width 507 height 16
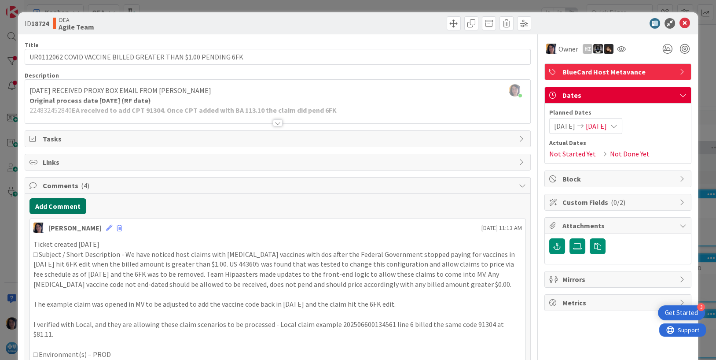
click at [54, 208] on button "Add Comment" at bounding box center [58, 206] width 57 height 16
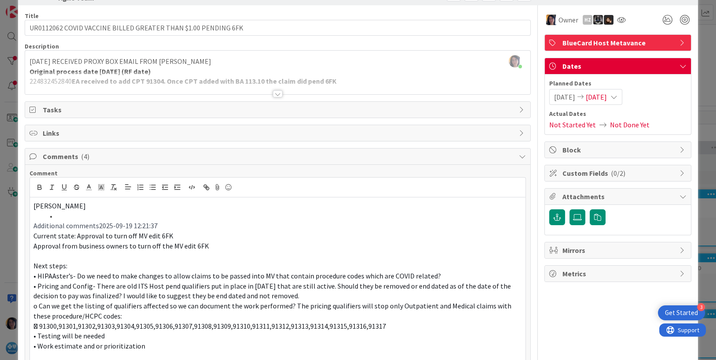
scroll to position [249, 0]
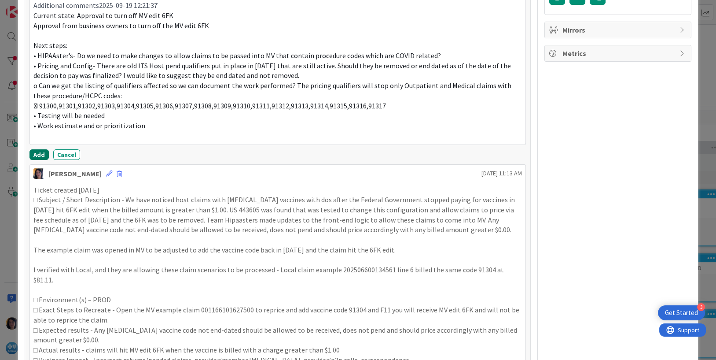
click at [37, 155] on button "Add" at bounding box center [39, 154] width 19 height 11
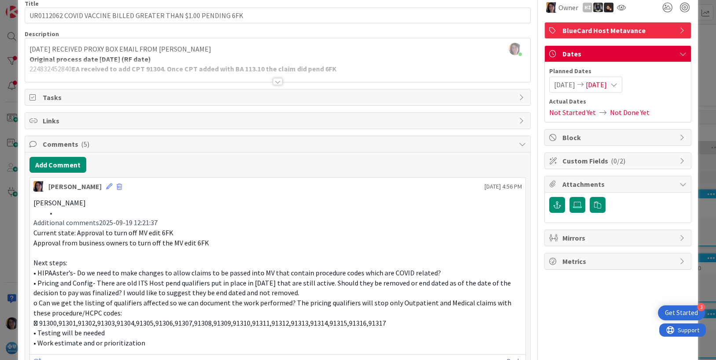
scroll to position [29, 0]
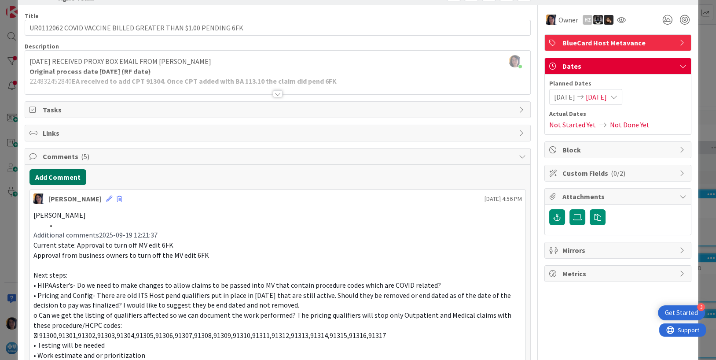
click at [66, 176] on button "Add Comment" at bounding box center [58, 177] width 57 height 16
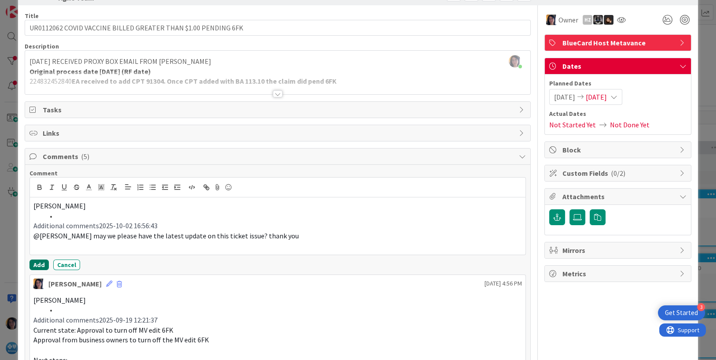
click at [40, 266] on button "Add" at bounding box center [39, 264] width 19 height 11
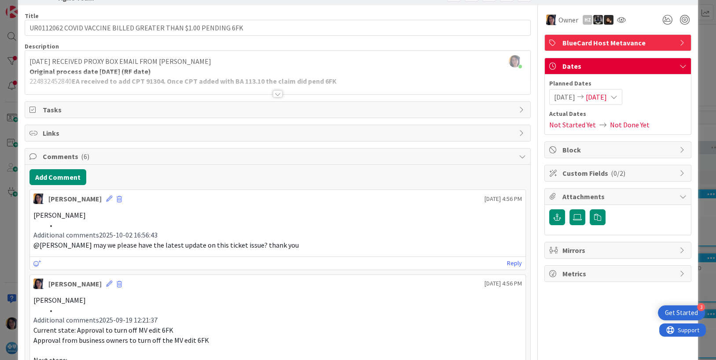
click at [607, 98] on span "[DATE]" at bounding box center [596, 97] width 21 height 11
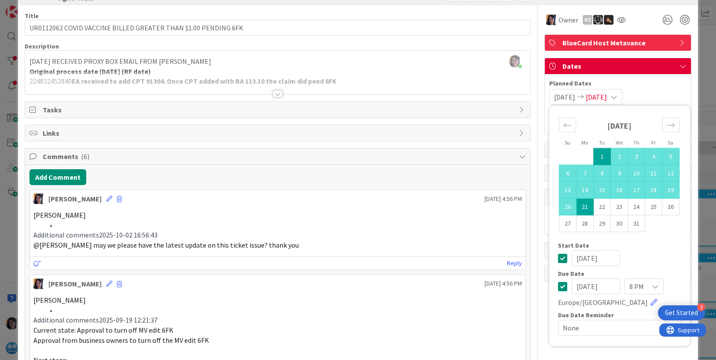
click at [572, 284] on input "[DATE]" at bounding box center [596, 286] width 48 height 16
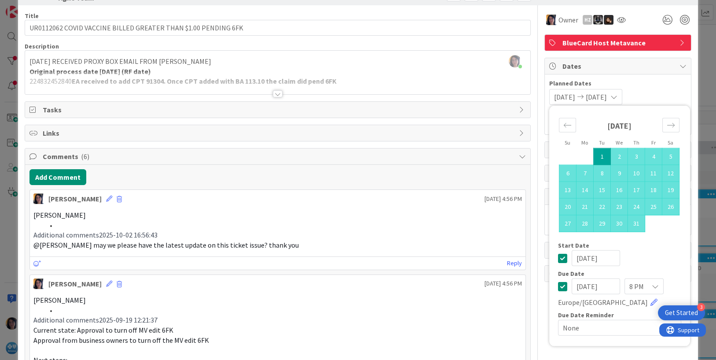
click at [581, 285] on input "[DATE]" at bounding box center [596, 286] width 48 height 16
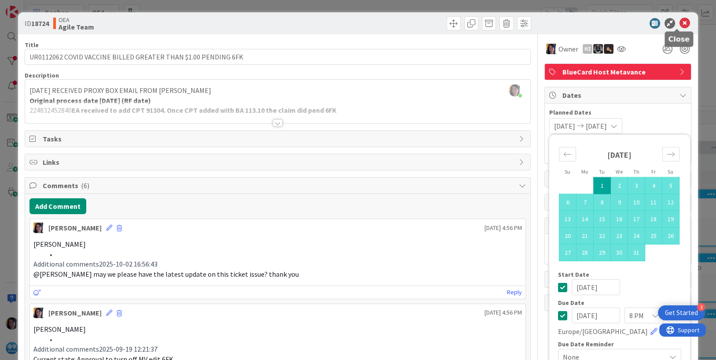
type input "[DATE]"
click at [680, 24] on icon at bounding box center [685, 23] width 11 height 11
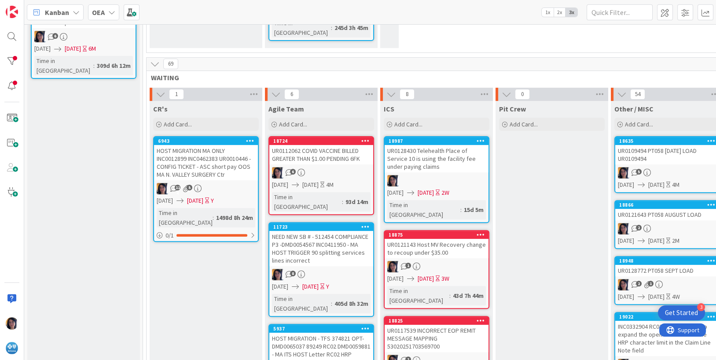
scroll to position [605, 0]
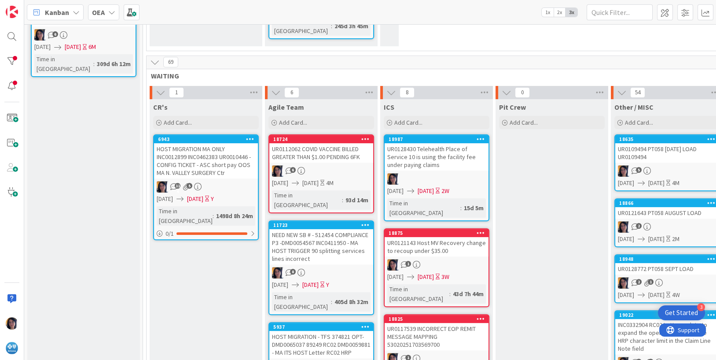
click at [428, 143] on div "UR0128430 Telehealth Place of Service 10 is using the facility fee under paying…" at bounding box center [437, 156] width 104 height 27
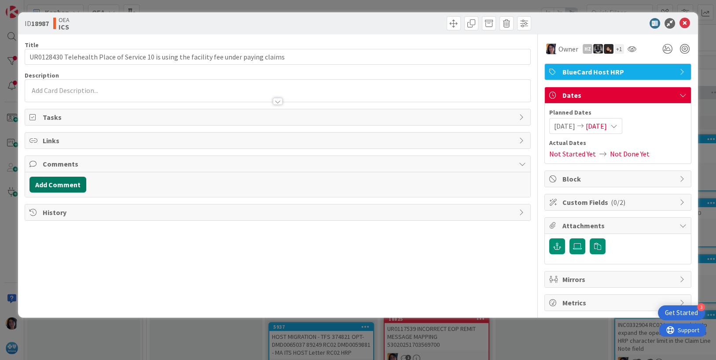
click at [37, 181] on button "Add Comment" at bounding box center [58, 185] width 57 height 16
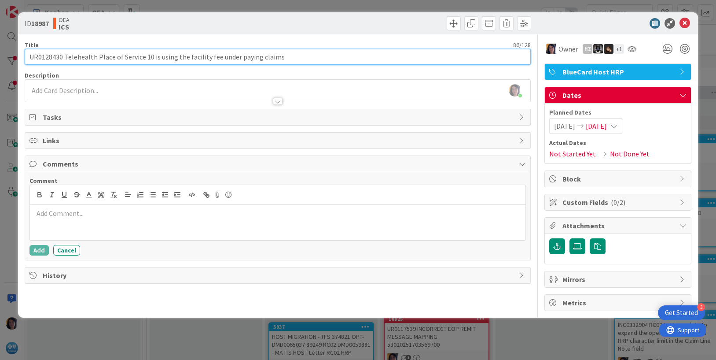
click at [45, 56] on input "UR0128430 Telehealth Place of Service 10 is using the facility fee under paying…" at bounding box center [278, 57] width 507 height 16
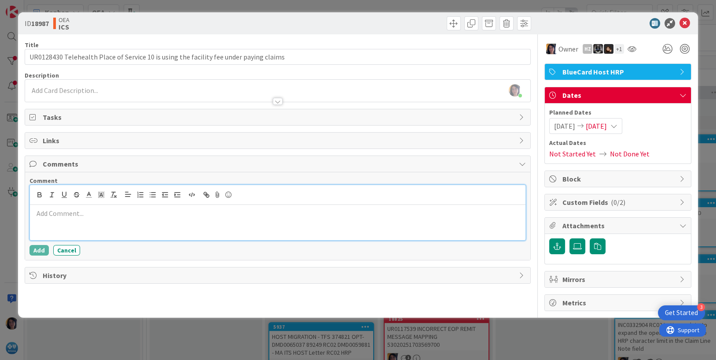
click at [52, 212] on p at bounding box center [277, 213] width 489 height 10
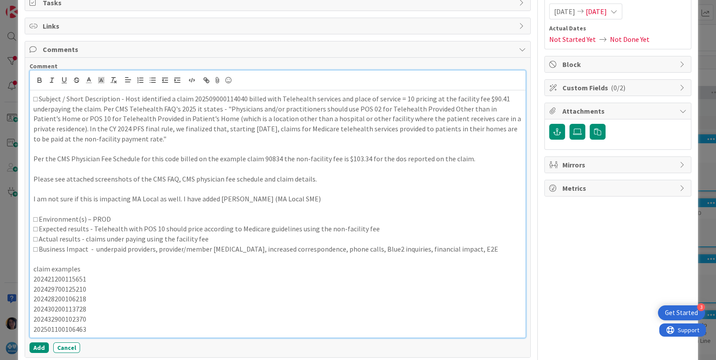
scroll to position [154, 0]
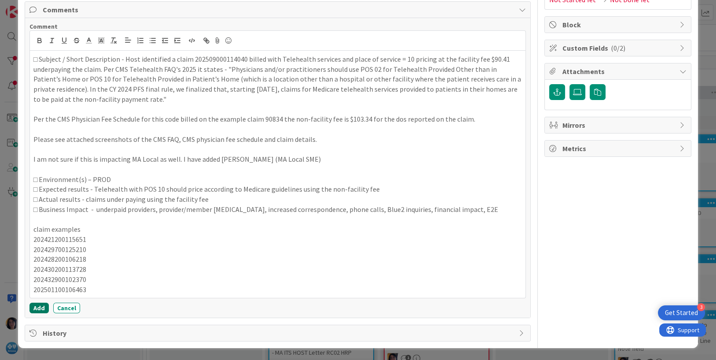
click at [39, 306] on button "Add" at bounding box center [39, 308] width 19 height 11
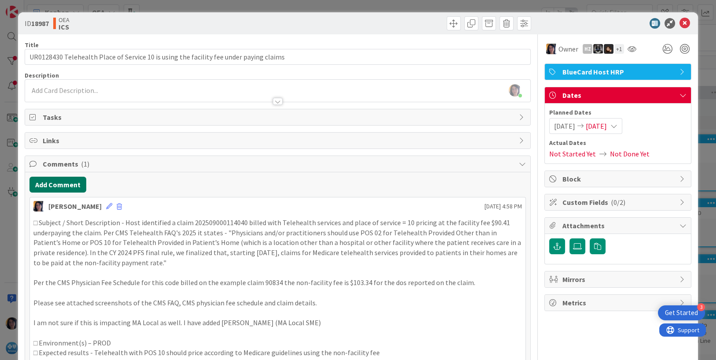
click at [59, 185] on button "Add Comment" at bounding box center [58, 185] width 57 height 16
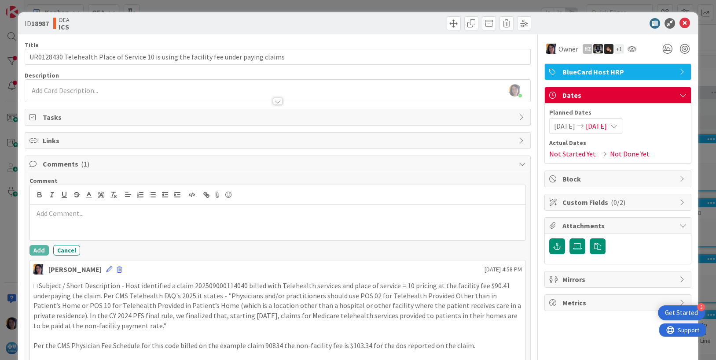
click at [102, 220] on div at bounding box center [278, 222] width 496 height 35
click at [5, 265] on div "ID 18987 OEA ICS Title 86 / 128 UR0128430 Telehealth Place of Service 10 is usi…" at bounding box center [358, 180] width 716 height 360
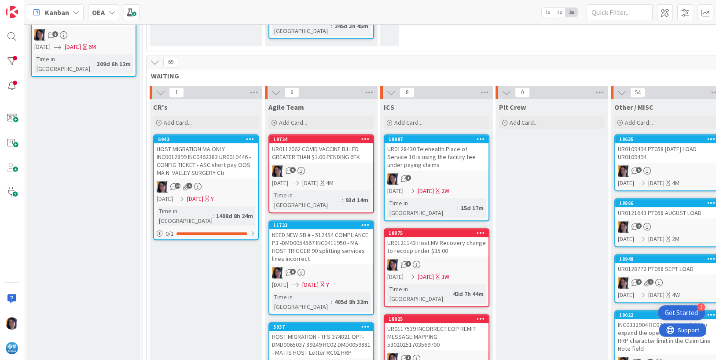
click at [439, 143] on div "UR0128430 Telehealth Place of Service 10 is using the facility fee under paying…" at bounding box center [437, 156] width 104 height 27
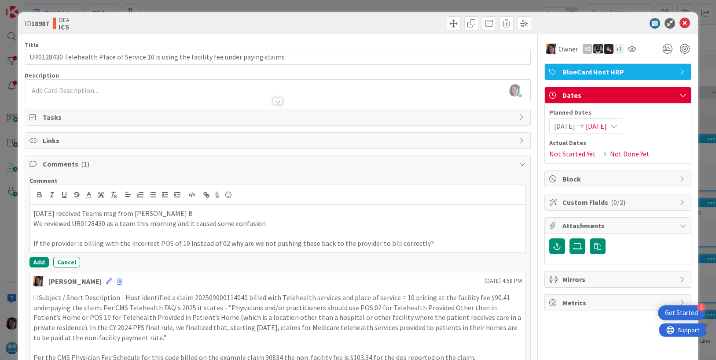
click at [55, 234] on p at bounding box center [277, 233] width 489 height 10
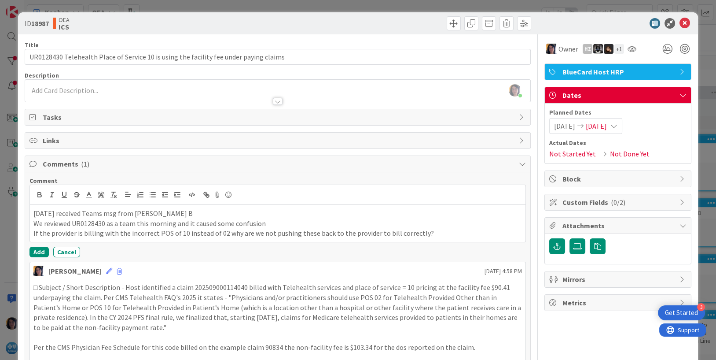
click at [443, 232] on p "If the provider is billing with the incorrect POS of 10 instead of 02 why are w…" at bounding box center [277, 233] width 489 height 10
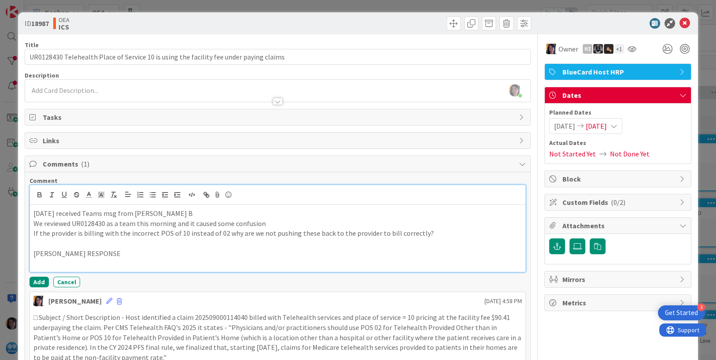
click at [81, 257] on p "[PERSON_NAME] RESPONSE" at bounding box center [277, 253] width 489 height 10
click at [98, 258] on p at bounding box center [277, 263] width 489 height 10
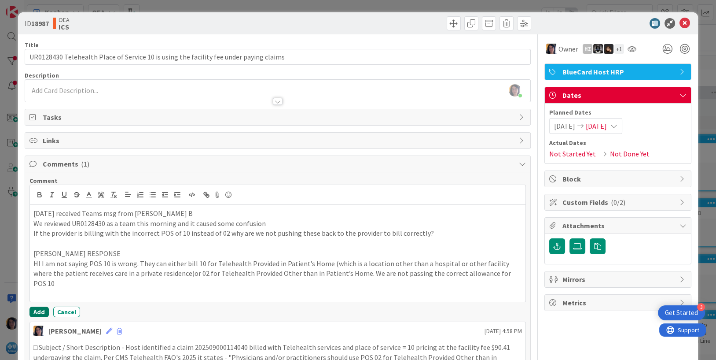
click at [36, 306] on button "Add" at bounding box center [39, 311] width 19 height 11
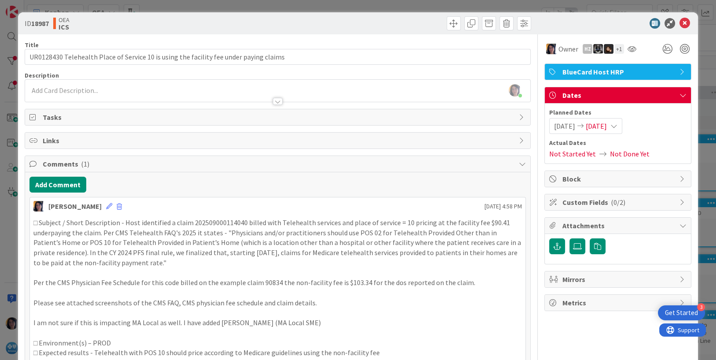
drag, startPoint x: 612, startPoint y: 121, endPoint x: 612, endPoint y: 125, distance: 4.5
click at [607, 121] on span "[DATE]" at bounding box center [596, 126] width 21 height 11
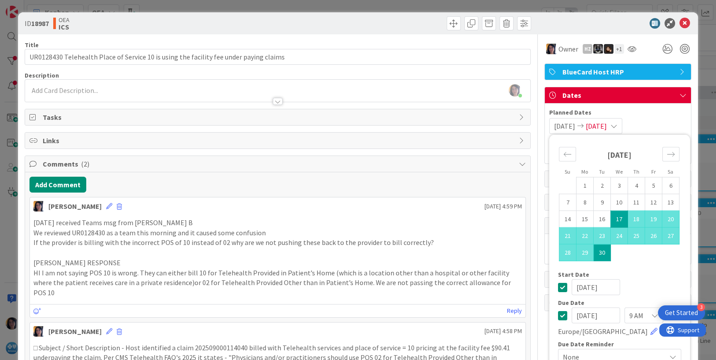
click at [572, 315] on input "[DATE]" at bounding box center [596, 315] width 48 height 16
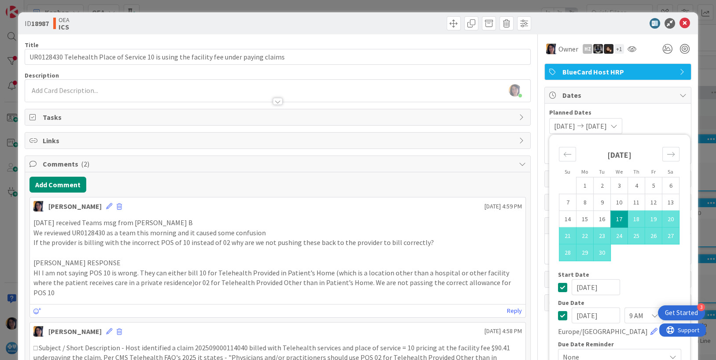
click at [580, 315] on input "[DATE]" at bounding box center [596, 315] width 48 height 16
type input "[DATE]"
click at [680, 25] on icon at bounding box center [685, 23] width 11 height 11
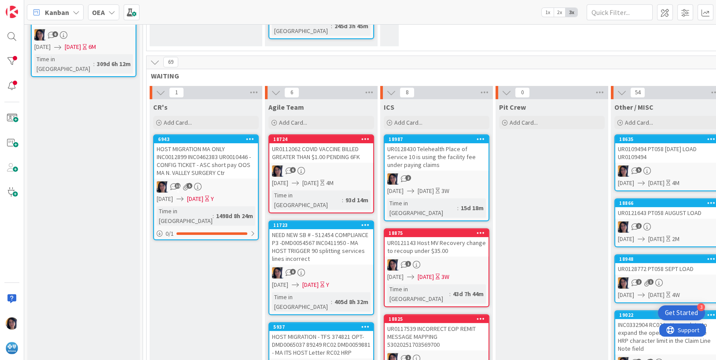
click at [438, 237] on div "UR0121143 Host MV Recovery change to recoup under $35.00" at bounding box center [437, 246] width 104 height 19
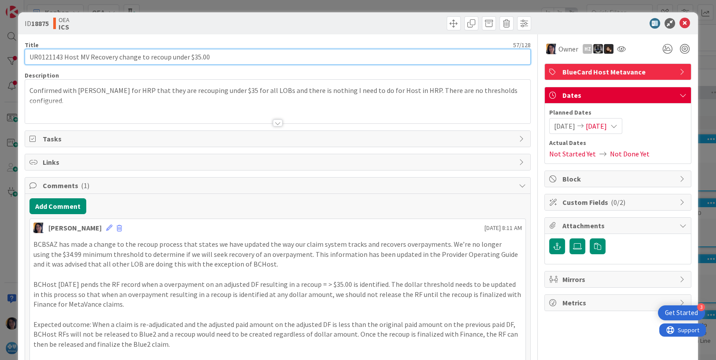
click at [44, 58] on input "UR0121143 Host MV Recovery change to recoup under $35.00" at bounding box center [278, 57] width 507 height 16
click at [29, 55] on input "UR0121143 Host MV Recovery change to recoup under $35.00" at bounding box center [278, 57] width 507 height 16
paste input "UNT0017090"
type input "UNT0017090 UR0121143 Host MV Recovery change to recoup under $35.00"
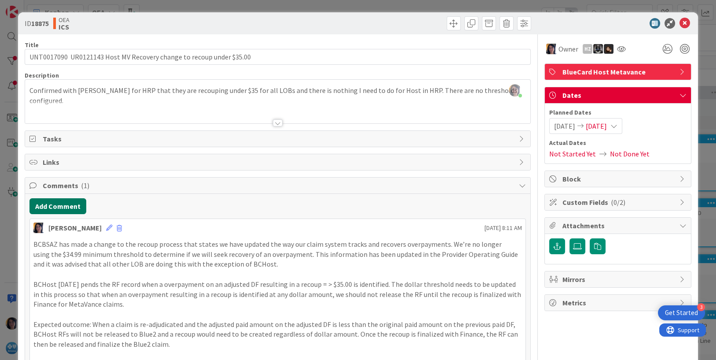
drag, startPoint x: 63, startPoint y: 206, endPoint x: 253, endPoint y: 170, distance: 193.5
click at [63, 206] on button "Add Comment" at bounding box center [58, 206] width 57 height 16
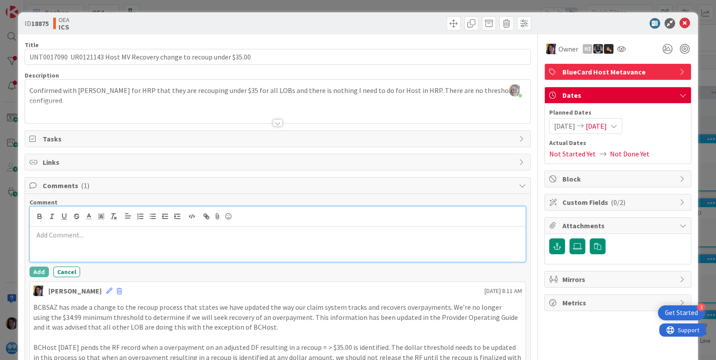
click at [55, 237] on p at bounding box center [277, 235] width 489 height 10
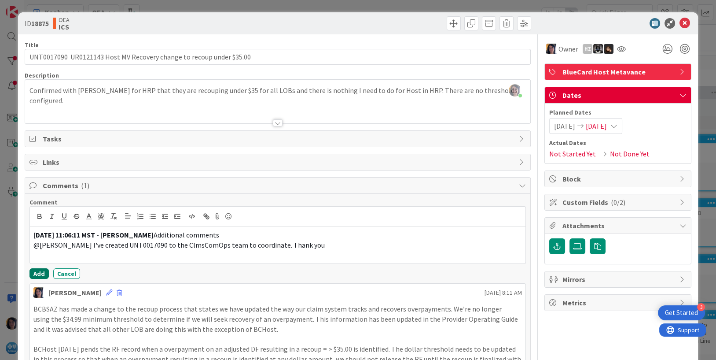
click at [39, 275] on button "Add" at bounding box center [39, 273] width 19 height 11
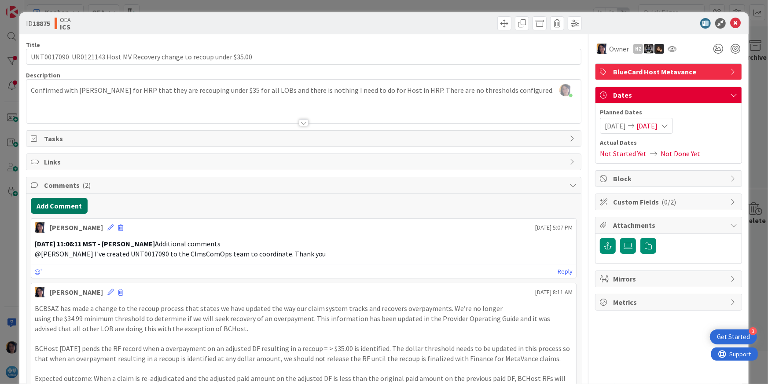
click at [56, 199] on button "Add Comment" at bounding box center [59, 206] width 57 height 16
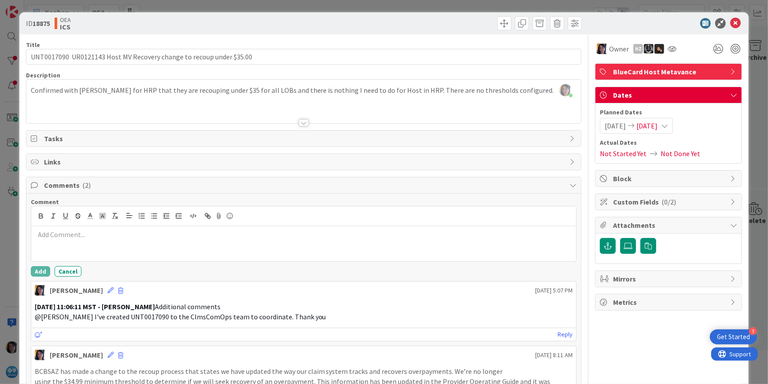
click at [67, 228] on div at bounding box center [304, 243] width 546 height 35
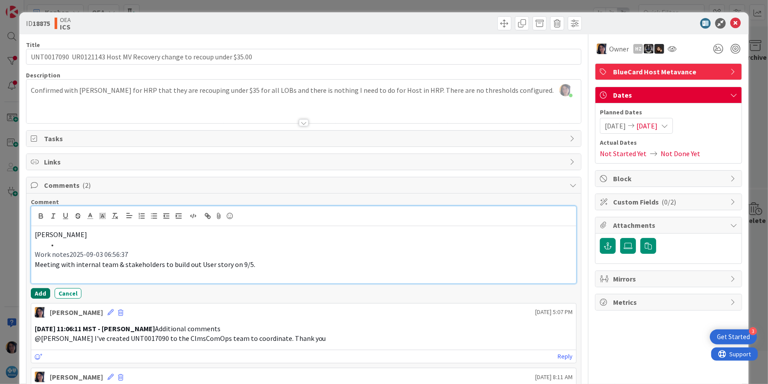
click at [44, 291] on button "Add" at bounding box center [40, 293] width 19 height 11
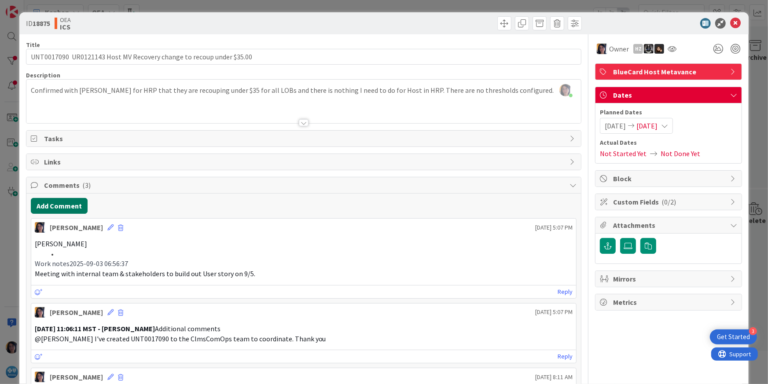
click at [63, 203] on button "Add Comment" at bounding box center [59, 206] width 57 height 16
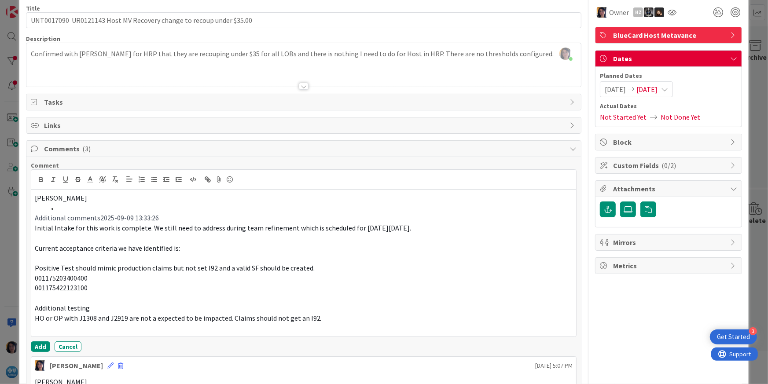
scroll to position [55, 0]
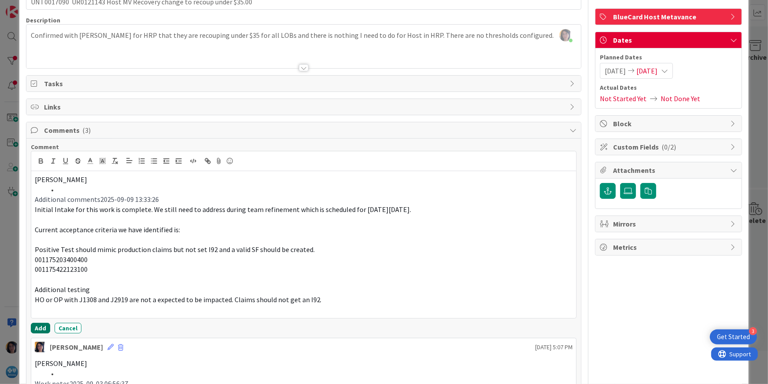
click at [40, 328] on button "Add" at bounding box center [40, 328] width 19 height 11
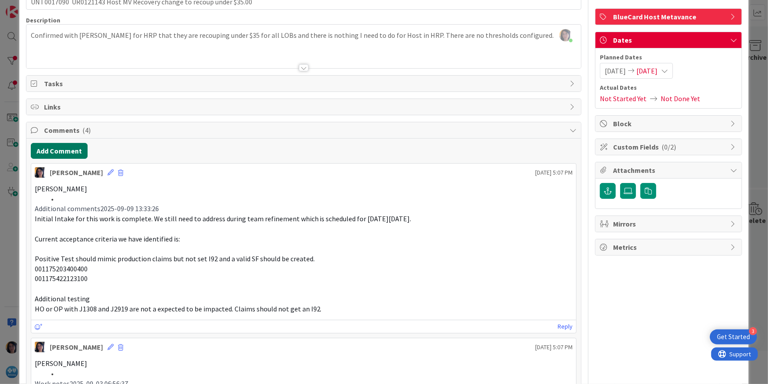
click at [66, 148] on button "Add Comment" at bounding box center [59, 151] width 57 height 16
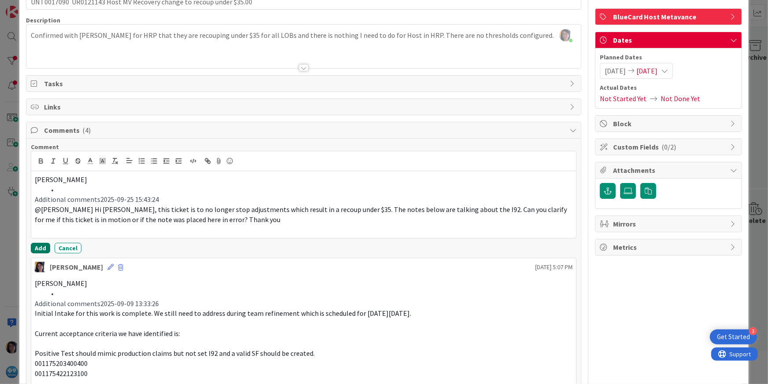
click at [36, 249] on button "Add" at bounding box center [40, 248] width 19 height 11
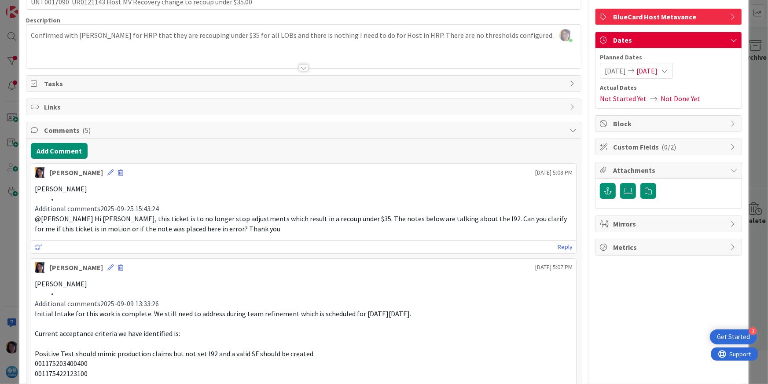
click at [646, 71] on span "[DATE]" at bounding box center [647, 71] width 21 height 11
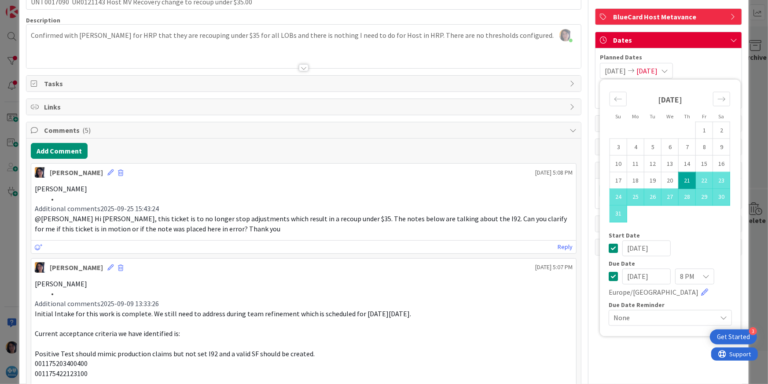
click at [623, 279] on input "[DATE]" at bounding box center [647, 277] width 48 height 16
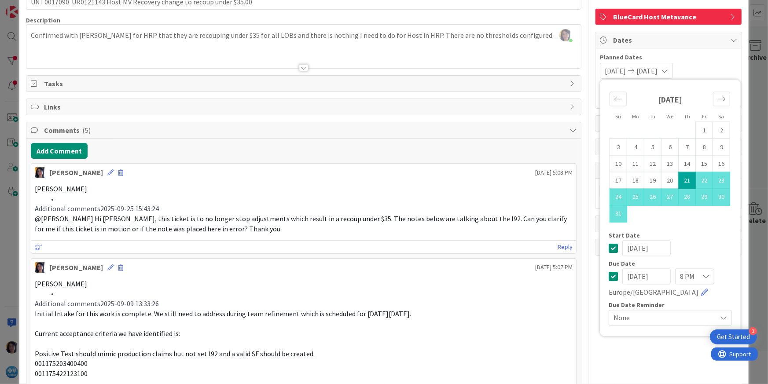
click at [633, 276] on input "[DATE]" at bounding box center [647, 277] width 48 height 16
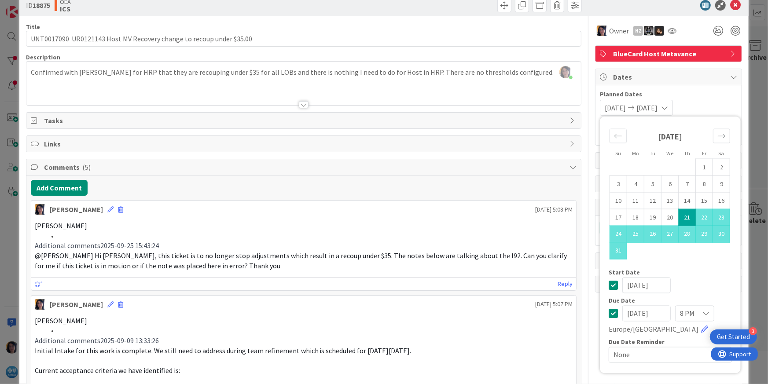
scroll to position [0, 0]
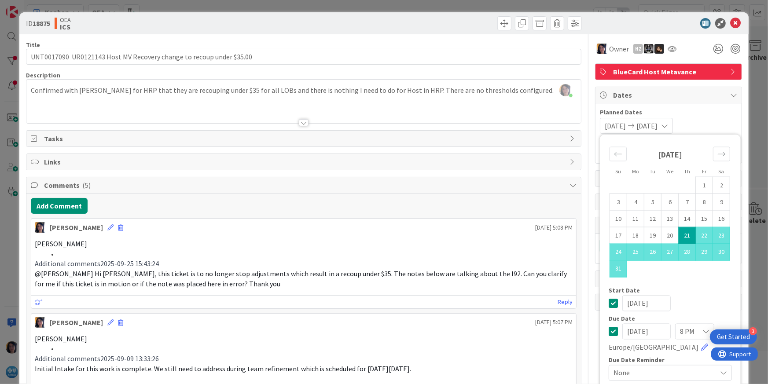
type input "[DATE]"
click at [716, 22] on icon at bounding box center [735, 23] width 11 height 11
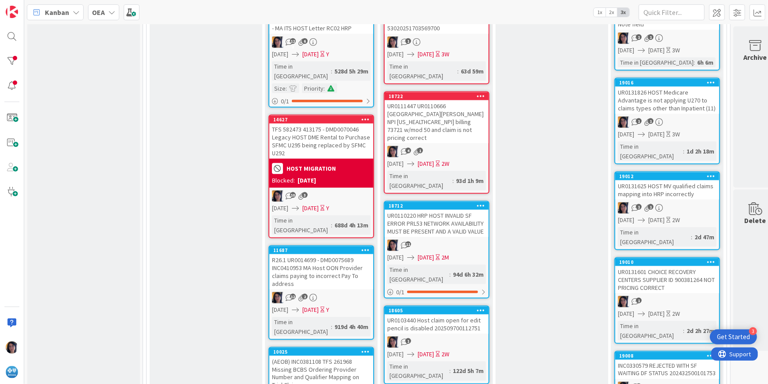
scroll to position [936, 0]
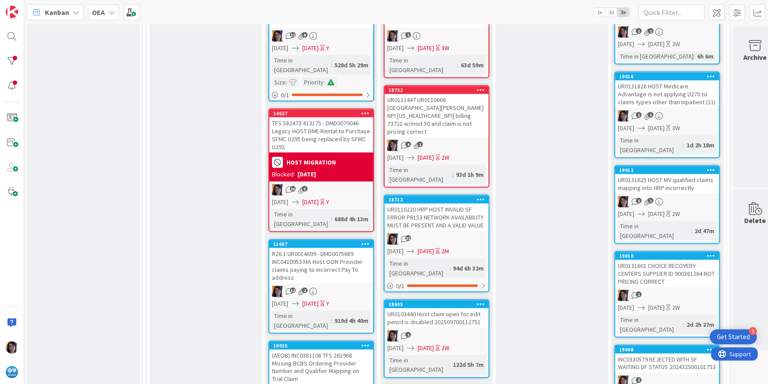
click at [443, 309] on div "UR0103440 Host claim open for edit pencil is disabled 202509700112751" at bounding box center [437, 318] width 104 height 19
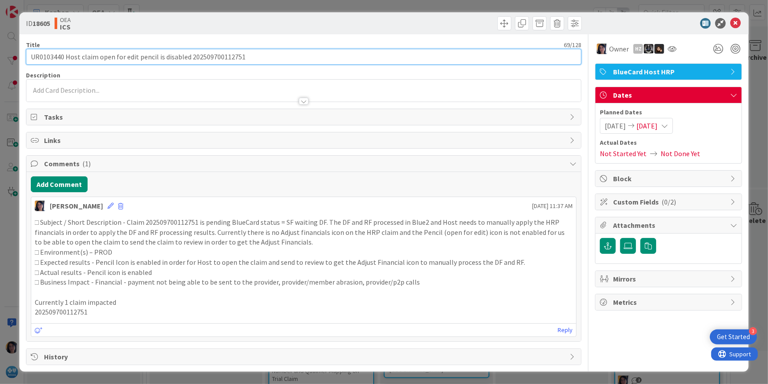
click at [51, 61] on input "UR0103440 Host claim open for edit pencil is disabled 202509700112751" at bounding box center [304, 57] width 556 height 16
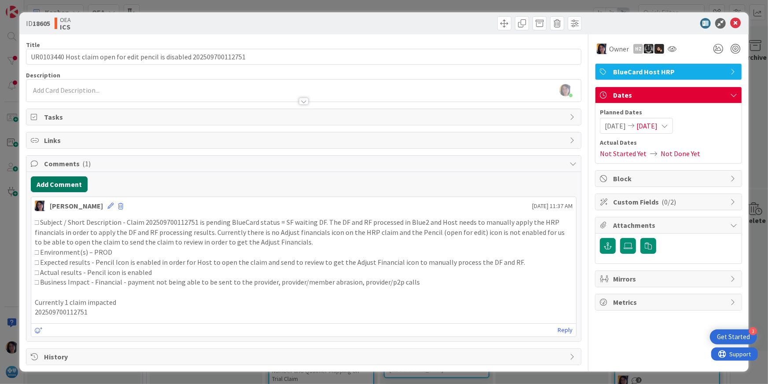
click at [61, 183] on button "Add Comment" at bounding box center [59, 185] width 57 height 16
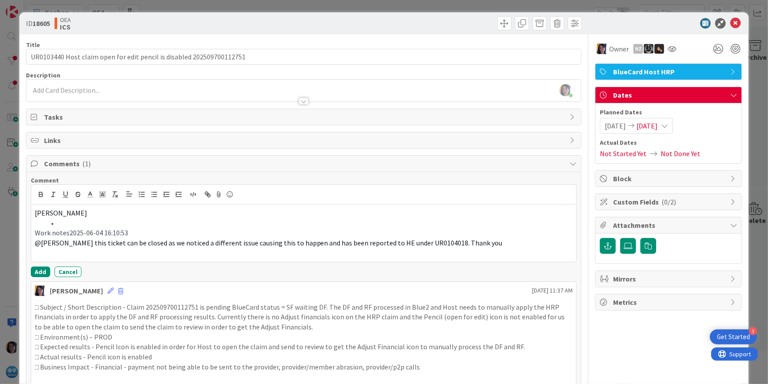
click at [423, 243] on span "@[PERSON_NAME] this ticket can be closed as we noticed a different issue causin…" at bounding box center [269, 243] width 468 height 9
copy span "UR0104018"
click at [42, 270] on button "Add" at bounding box center [40, 272] width 19 height 11
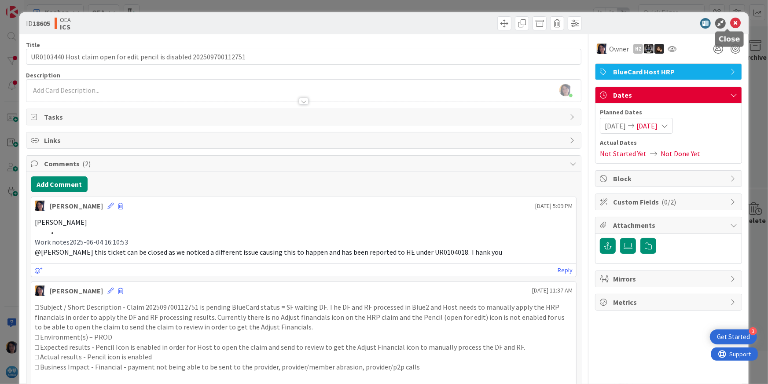
click at [716, 20] on icon at bounding box center [735, 23] width 11 height 11
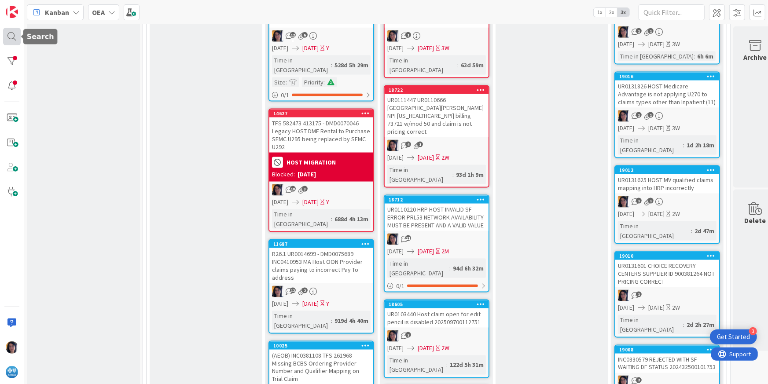
click at [10, 35] on div at bounding box center [12, 37] width 18 height 18
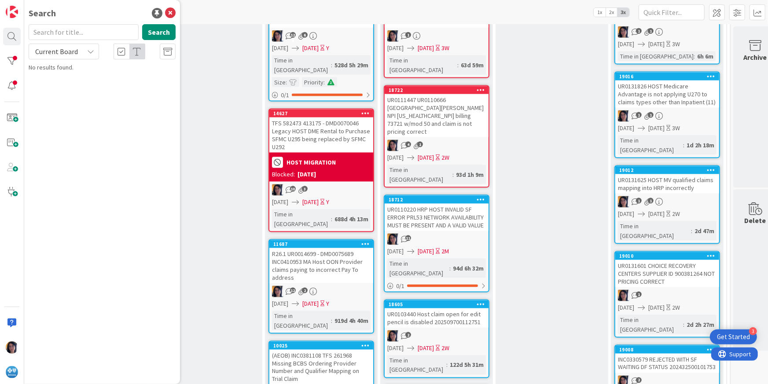
click at [46, 33] on input "text" at bounding box center [84, 32] width 110 height 16
click at [50, 52] on span "Current Board" at bounding box center [56, 51] width 43 height 9
click at [54, 87] on span "All Boards" at bounding box center [79, 87] width 92 height 13
click at [154, 32] on button "Search" at bounding box center [158, 32] width 33 height 16
click at [54, 31] on input "UR0104018" at bounding box center [84, 32] width 110 height 16
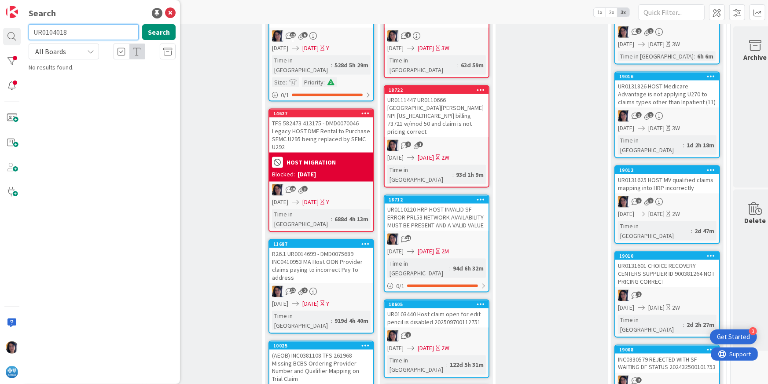
click at [54, 31] on input "UR0104018" at bounding box center [84, 32] width 110 height 16
type input "18605"
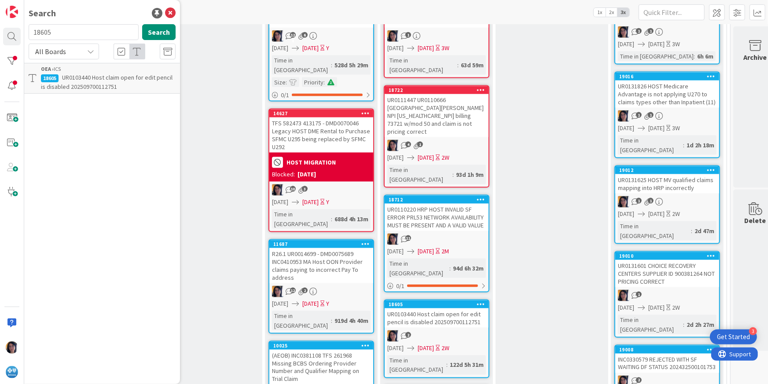
click at [76, 73] on p "UR0103440 Host claim open for edit pencil is disabled 202509700112751" at bounding box center [108, 82] width 135 height 18
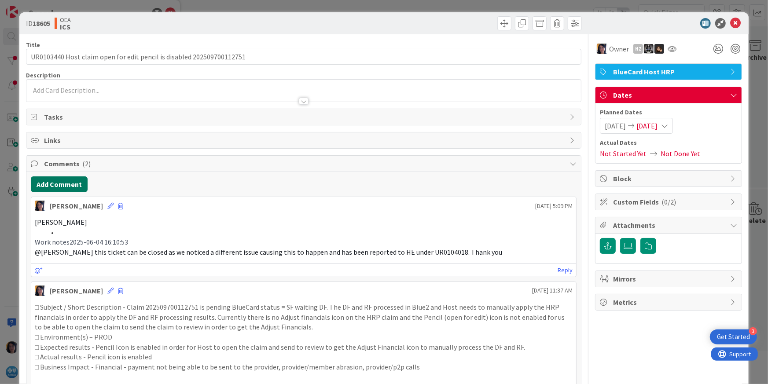
click at [55, 186] on button "Add Comment" at bounding box center [59, 185] width 57 height 16
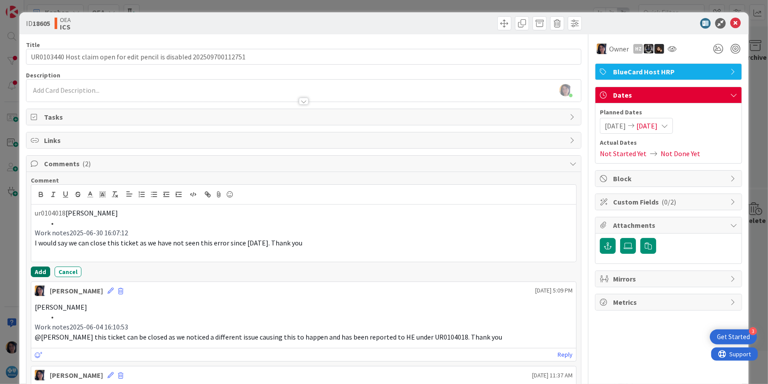
click at [39, 272] on button "Add" at bounding box center [40, 272] width 19 height 11
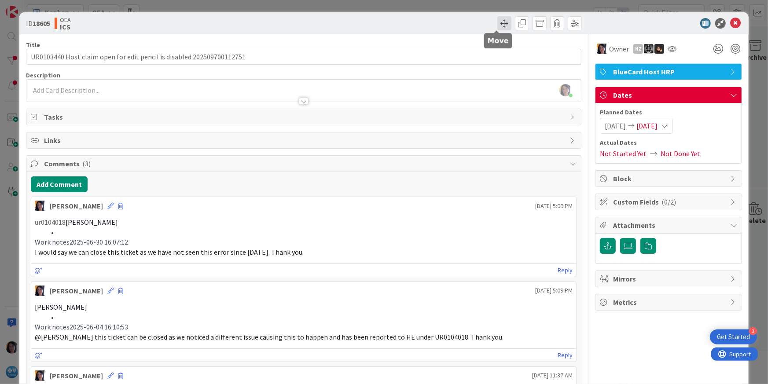
click at [498, 25] on span at bounding box center [505, 23] width 14 height 14
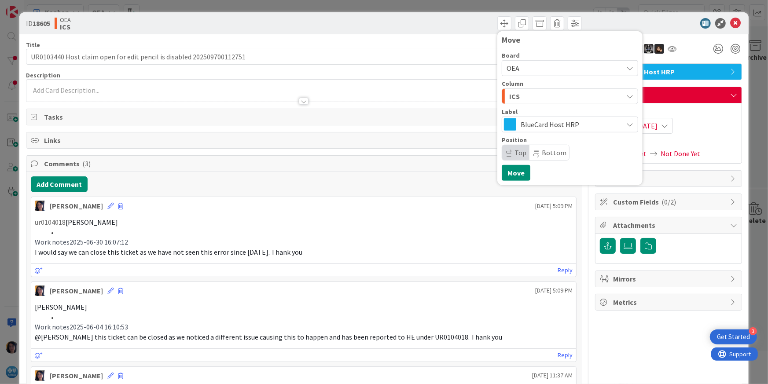
drag, startPoint x: 514, startPoint y: 120, endPoint x: 510, endPoint y: 99, distance: 21.9
click at [521, 120] on span "BlueCard Host HRP" at bounding box center [570, 124] width 98 height 12
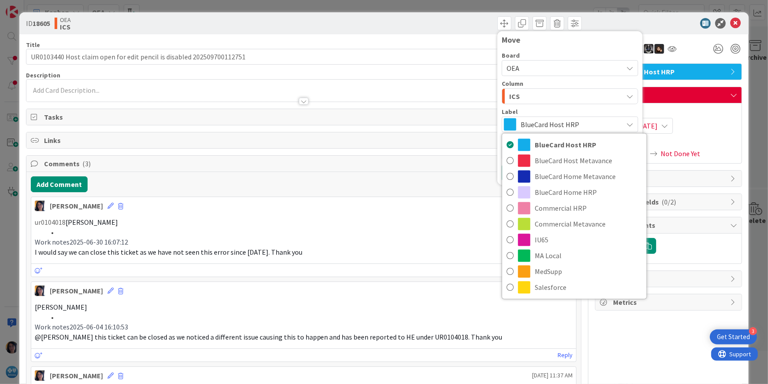
click at [510, 96] on span "ICS" at bounding box center [514, 96] width 11 height 11
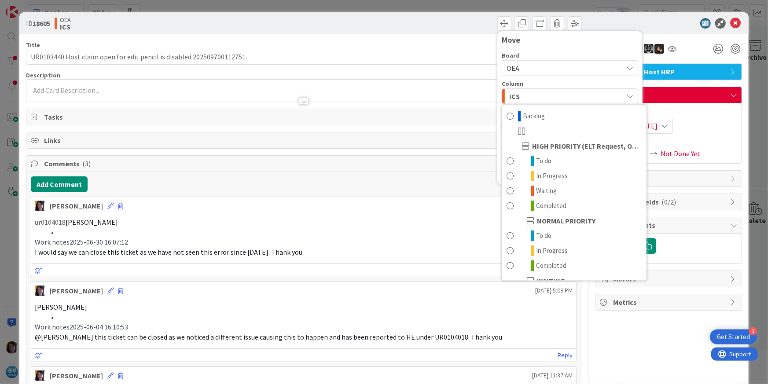
click at [510, 96] on span "ICS" at bounding box center [514, 96] width 11 height 11
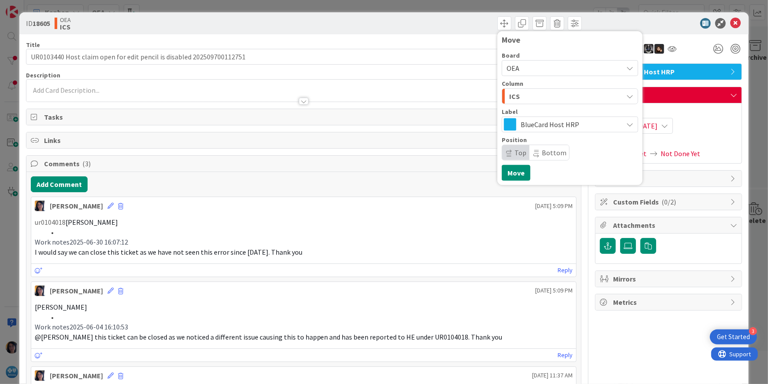
click at [510, 92] on span "ICS" at bounding box center [514, 96] width 11 height 11
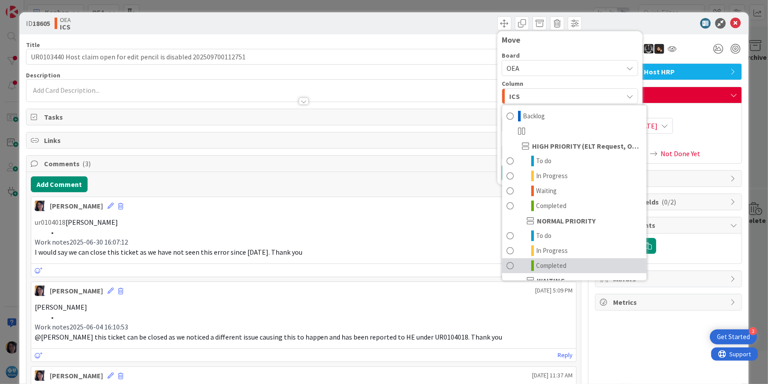
click at [539, 266] on span "Completed" at bounding box center [551, 266] width 30 height 11
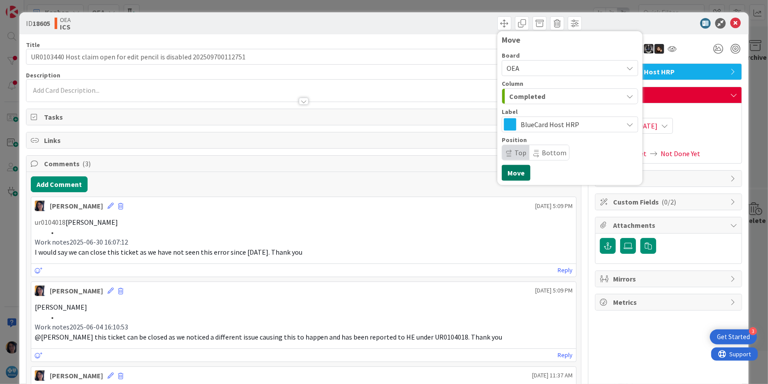
click at [512, 175] on button "Move" at bounding box center [516, 173] width 29 height 16
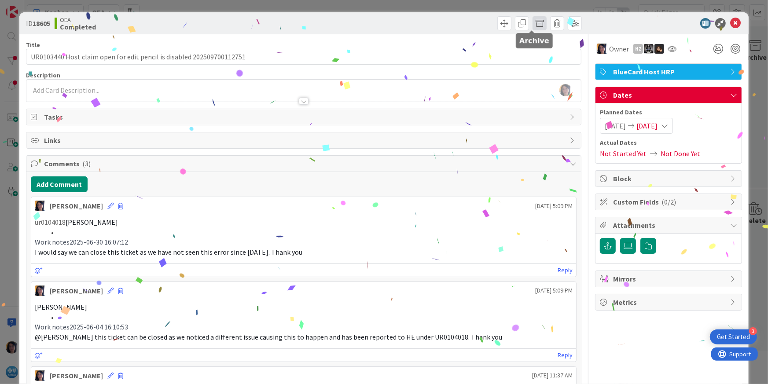
click at [533, 24] on span at bounding box center [540, 23] width 14 height 14
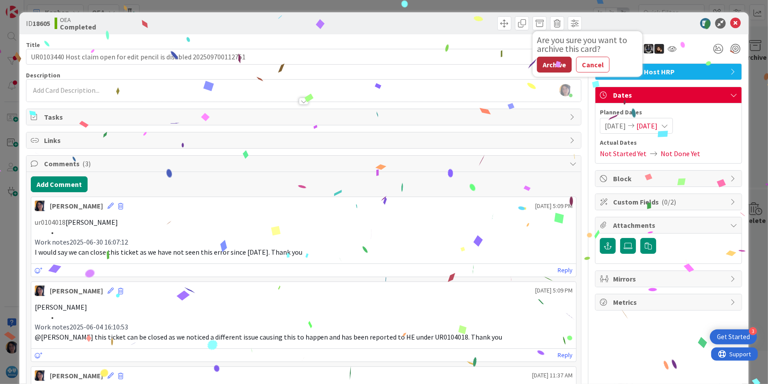
click at [542, 61] on button "Archive" at bounding box center [554, 65] width 35 height 16
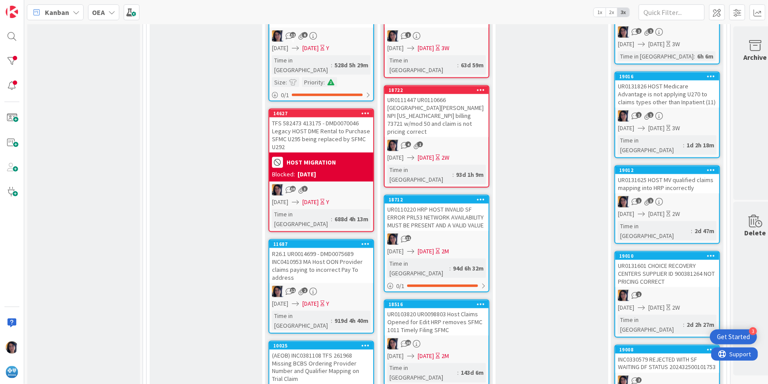
scroll to position [1046, 0]
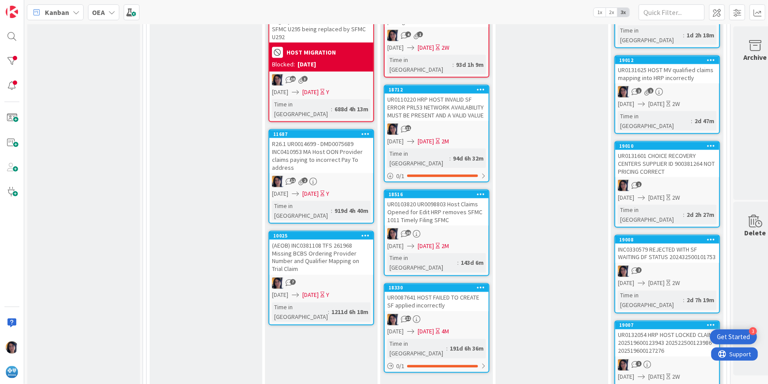
click at [446, 292] on div "UR0087641 HOST FAILED TO CREATE SF applied incorrectly" at bounding box center [437, 301] width 104 height 19
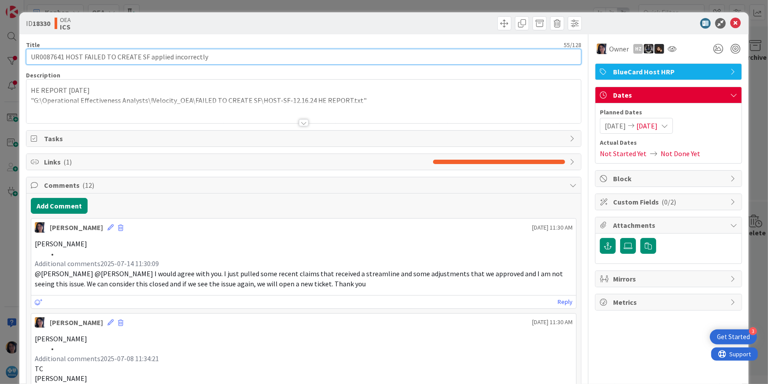
click at [45, 55] on input "UR0087641 HOST FAILED TO CREATE SF applied incorrectly" at bounding box center [304, 57] width 556 height 16
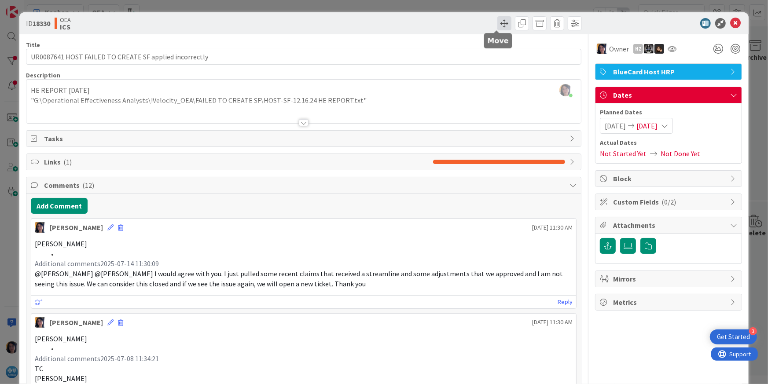
click at [498, 23] on span at bounding box center [505, 23] width 14 height 14
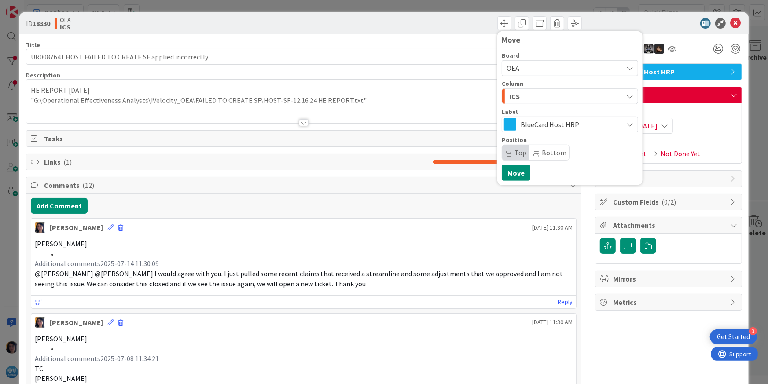
click at [513, 95] on div "ICS" at bounding box center [565, 96] width 116 height 14
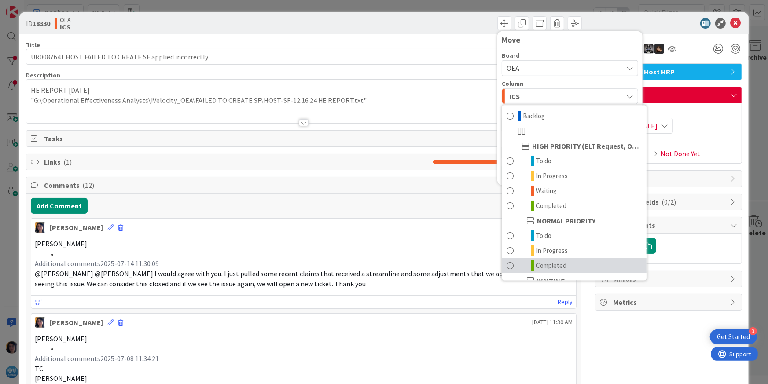
click at [537, 261] on span "Completed" at bounding box center [551, 266] width 30 height 11
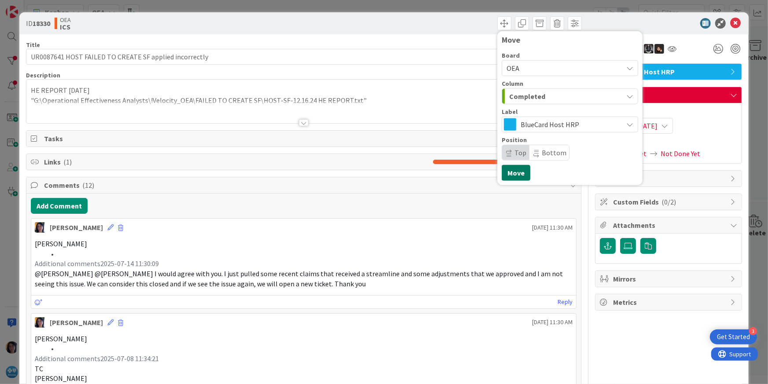
click at [509, 172] on button "Move" at bounding box center [516, 173] width 29 height 16
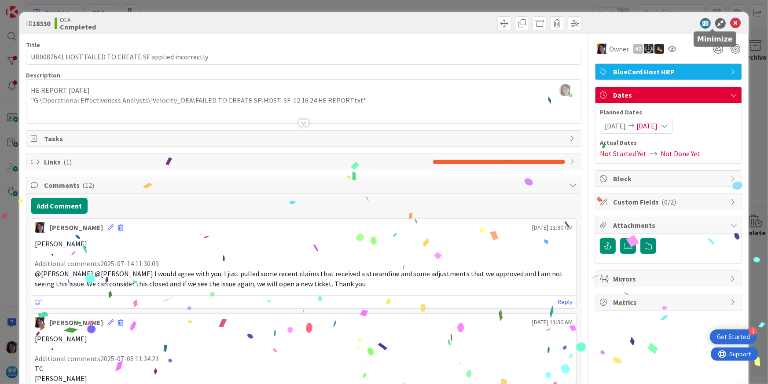
click at [716, 21] on icon at bounding box center [735, 23] width 11 height 11
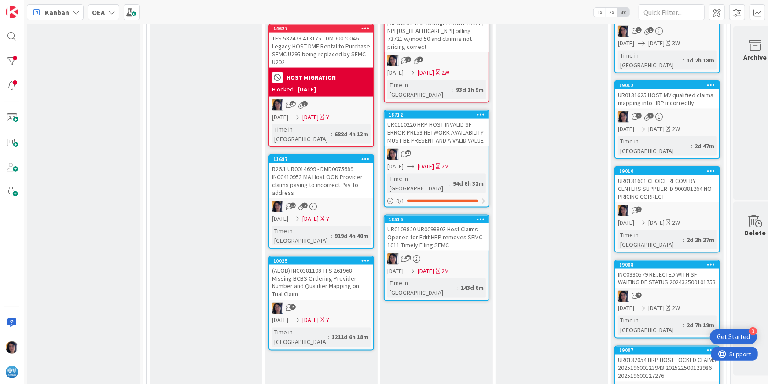
scroll to position [1046, 0]
